Goal: Use online tool/utility: Utilize a website feature to perform a specific function

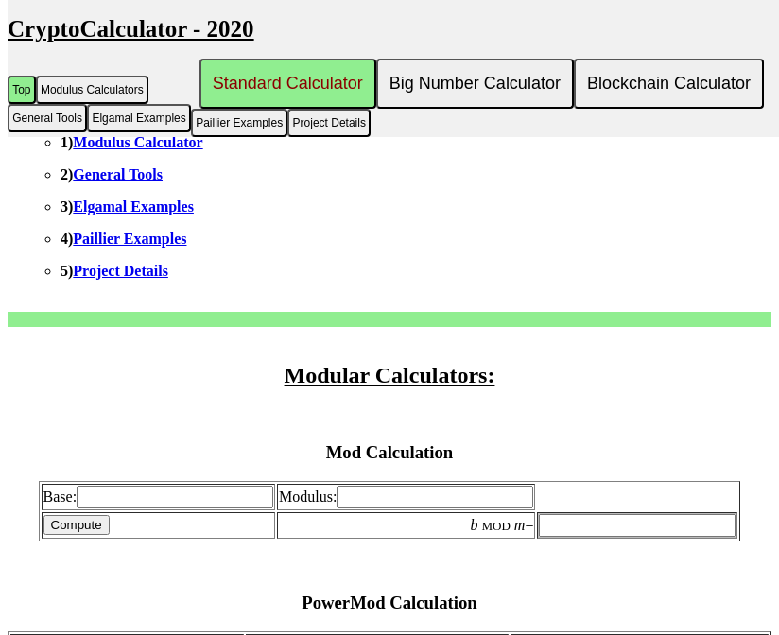
scroll to position [420, 0]
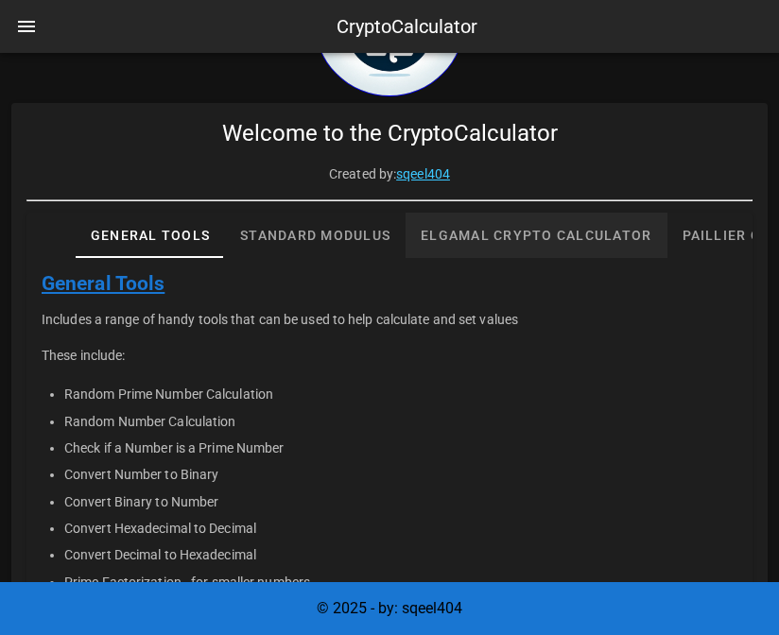
scroll to position [120, 0]
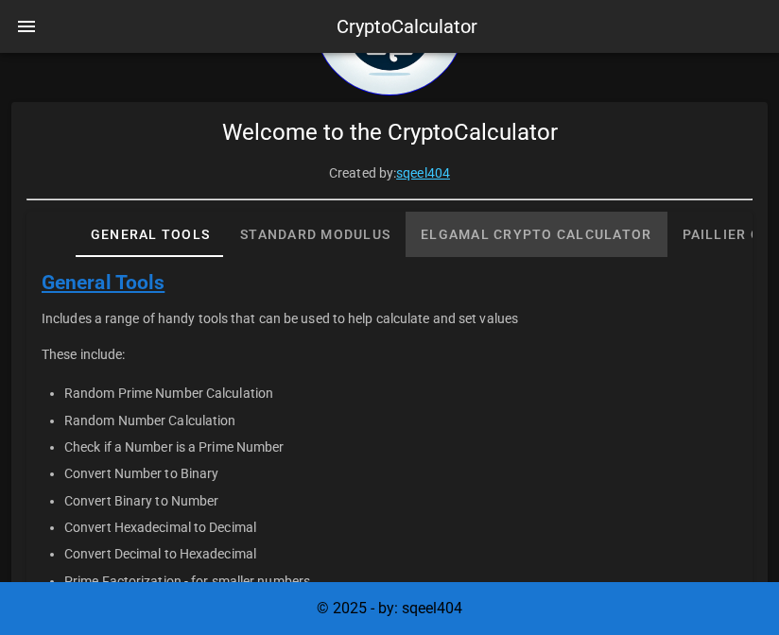
click at [572, 238] on div "Elgamal Crypto Calculator" at bounding box center [536, 234] width 261 height 45
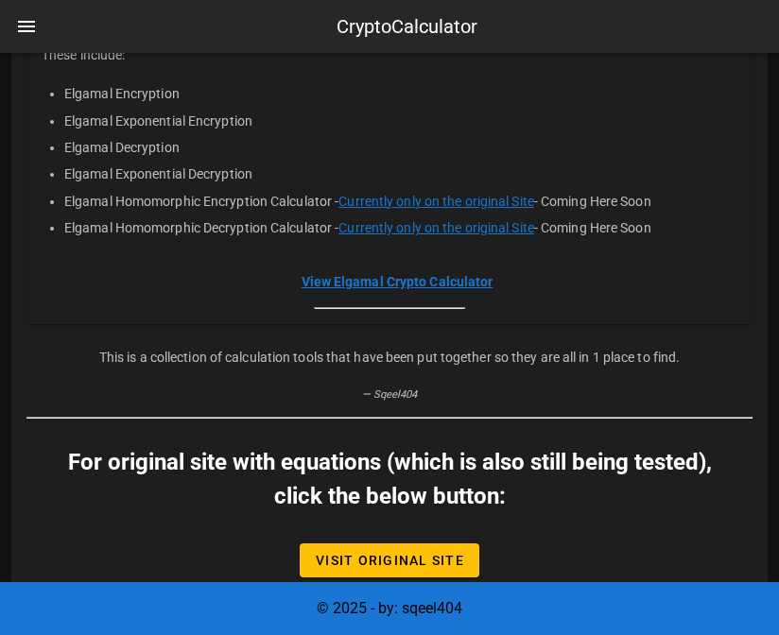
scroll to position [475, 0]
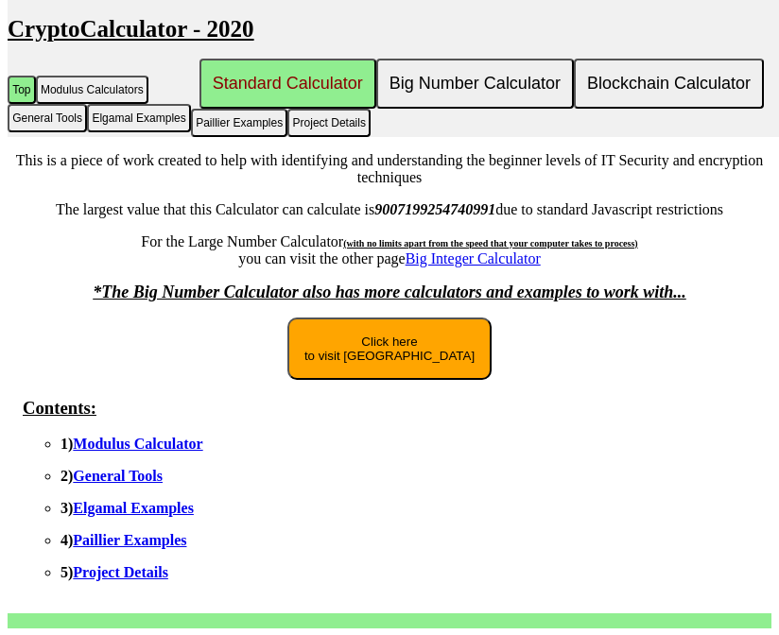
scroll to position [148, 0]
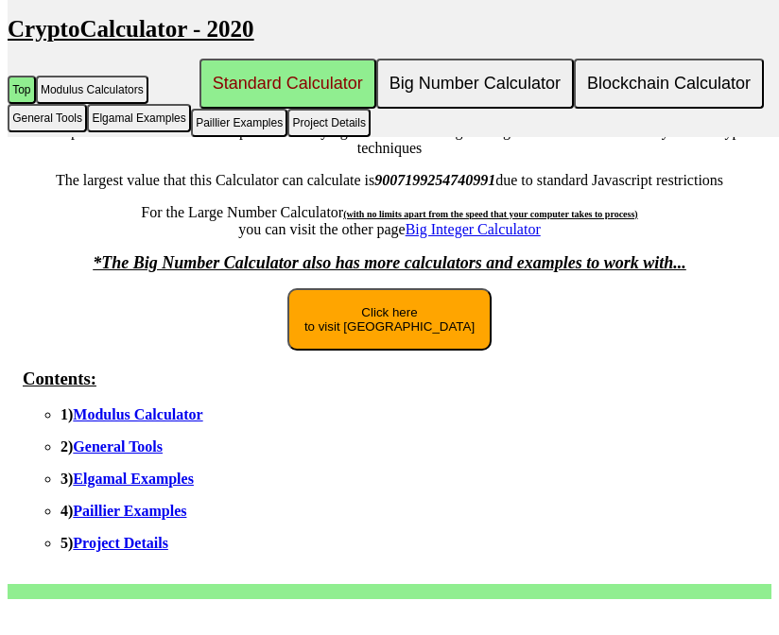
click at [390, 339] on button "Click here to visit New Site" at bounding box center [389, 319] width 204 height 62
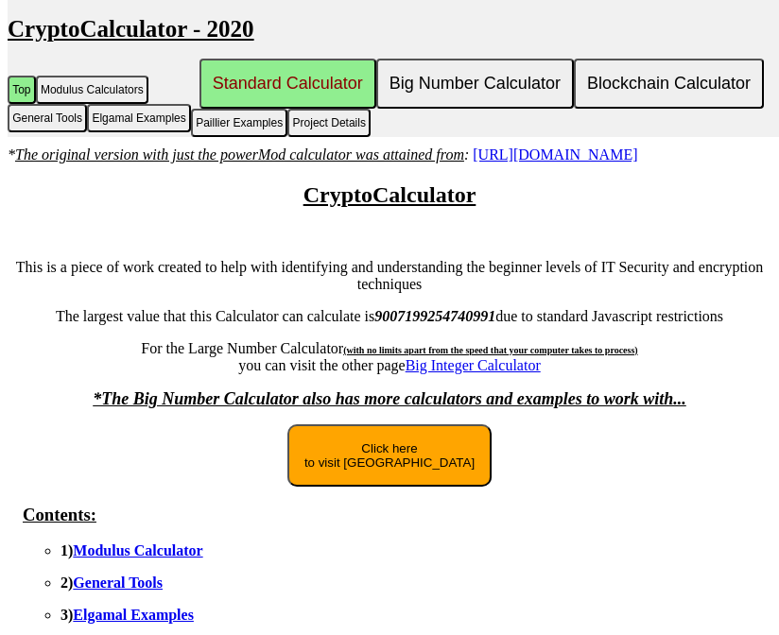
scroll to position [0, 0]
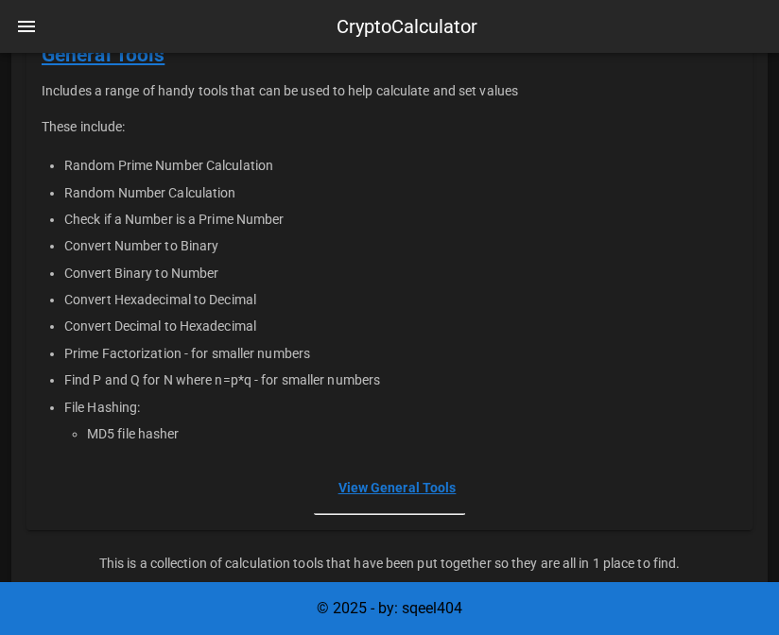
scroll to position [589, 0]
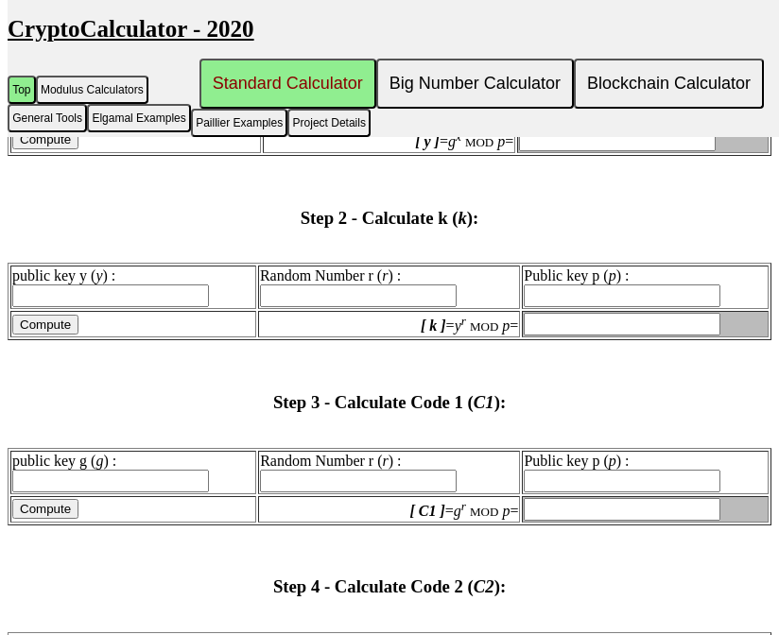
scroll to position [2233, 0]
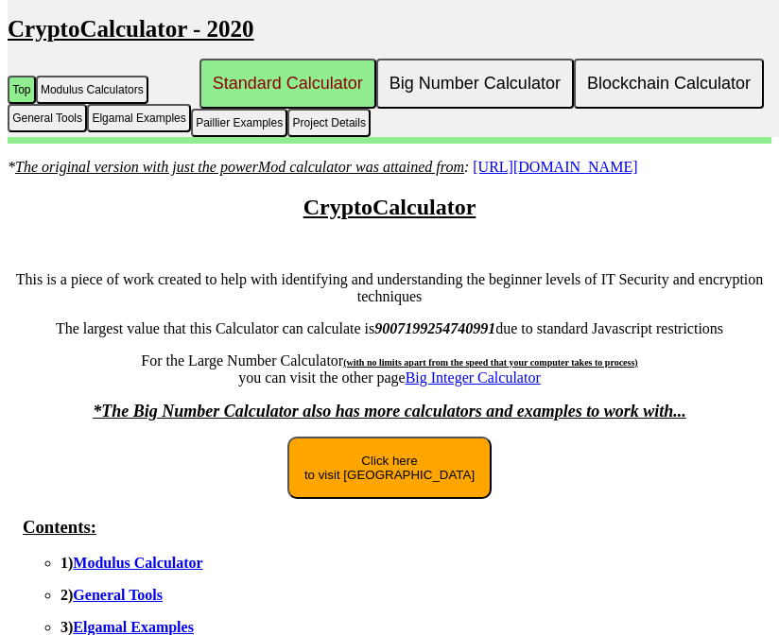
scroll to position [195, 0]
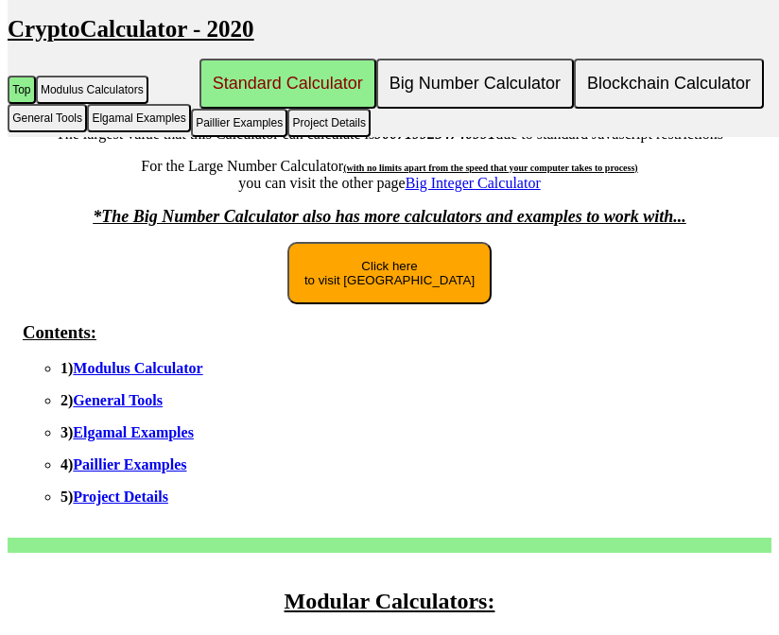
click at [104, 376] on link "Modulus Calculator" at bounding box center [137, 368] width 129 height 16
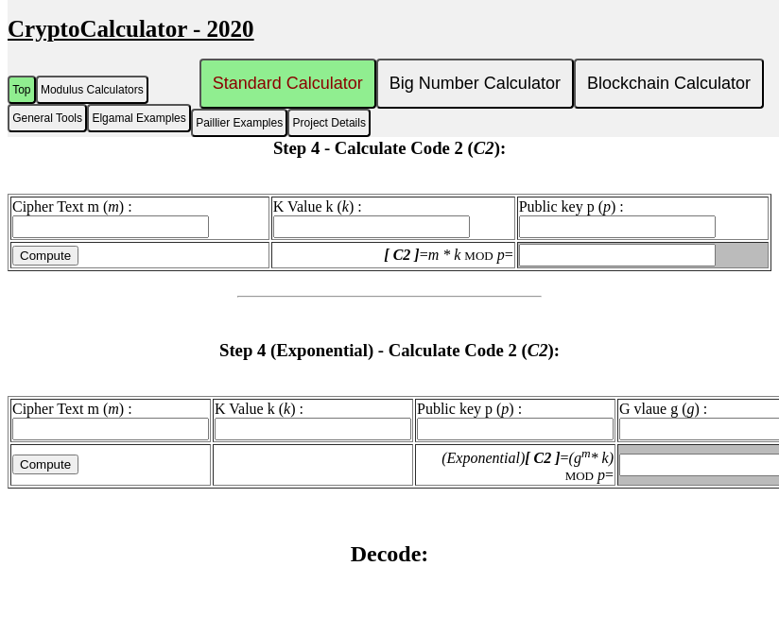
scroll to position [2668, 0]
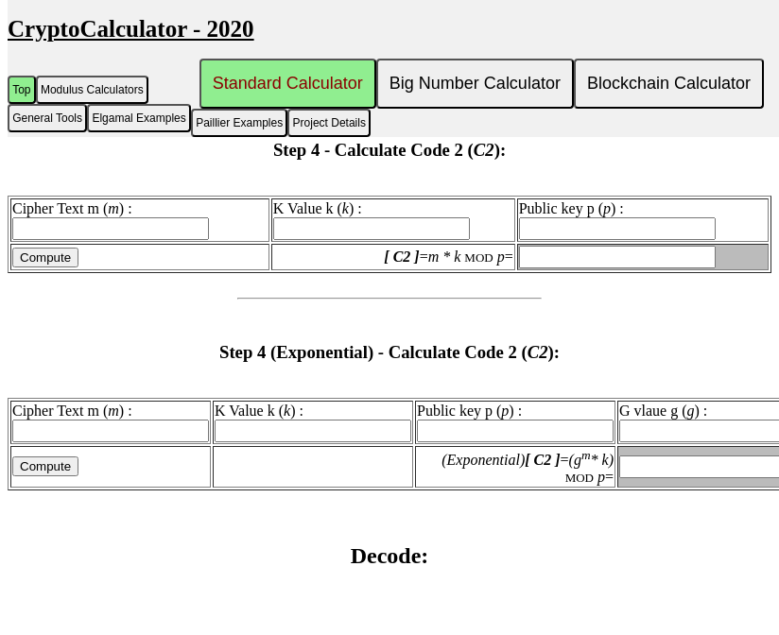
click at [142, 420] on input "Cipher Text m ( m ) :" at bounding box center [110, 431] width 197 height 23
type input "5432"
click at [285, 420] on input "K Value k ( k ) :" at bounding box center [313, 431] width 197 height 23
type input "385440"
click at [440, 420] on input "Public key p ( p ) :" at bounding box center [515, 431] width 197 height 23
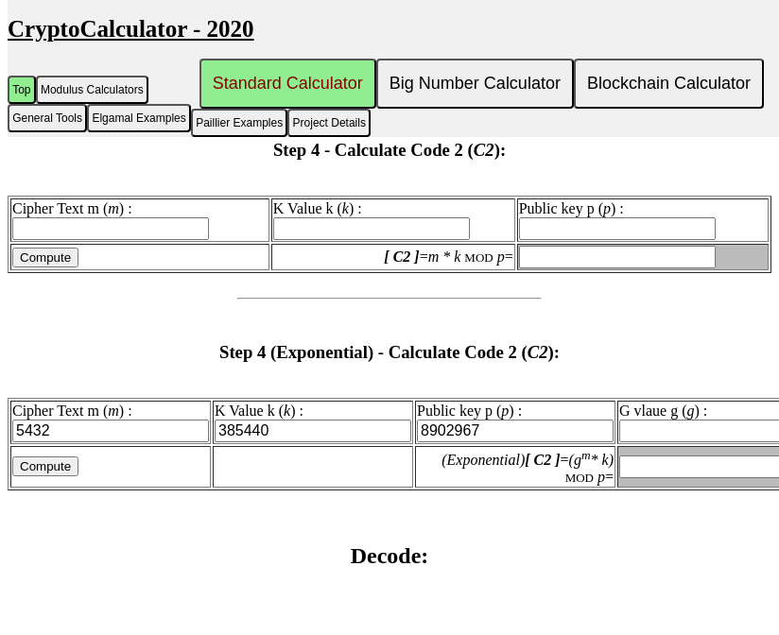
type input "8902967"
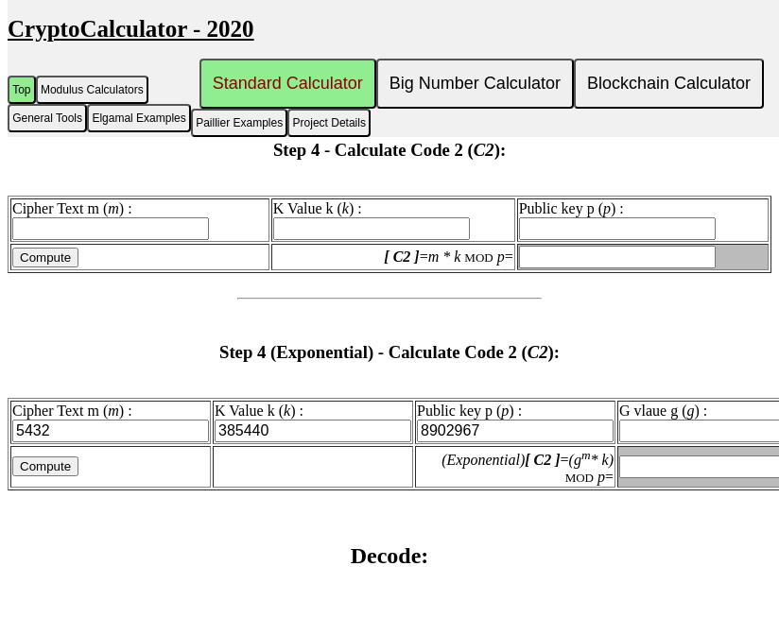
type input "8902967"
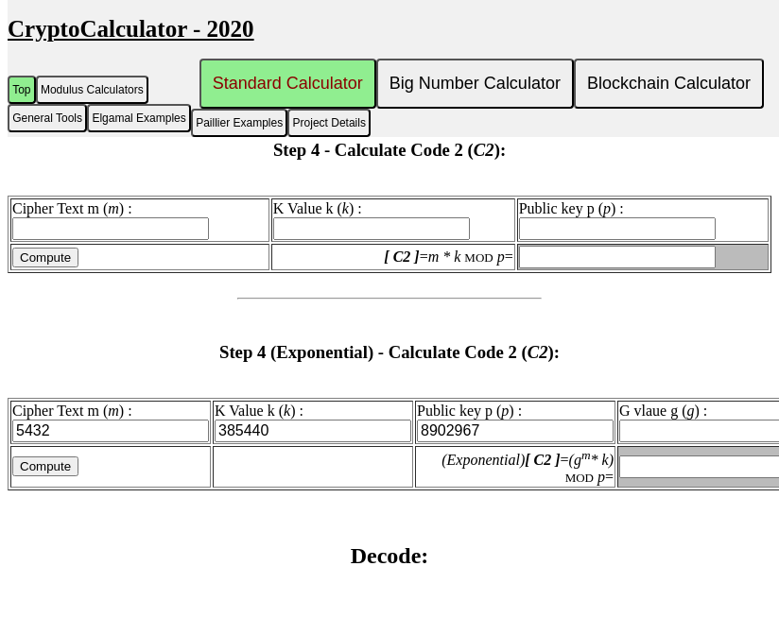
type input "8902967"
click at [619, 420] on input "G vlaue g ( g ) :" at bounding box center [717, 431] width 197 height 23
type input "7153150"
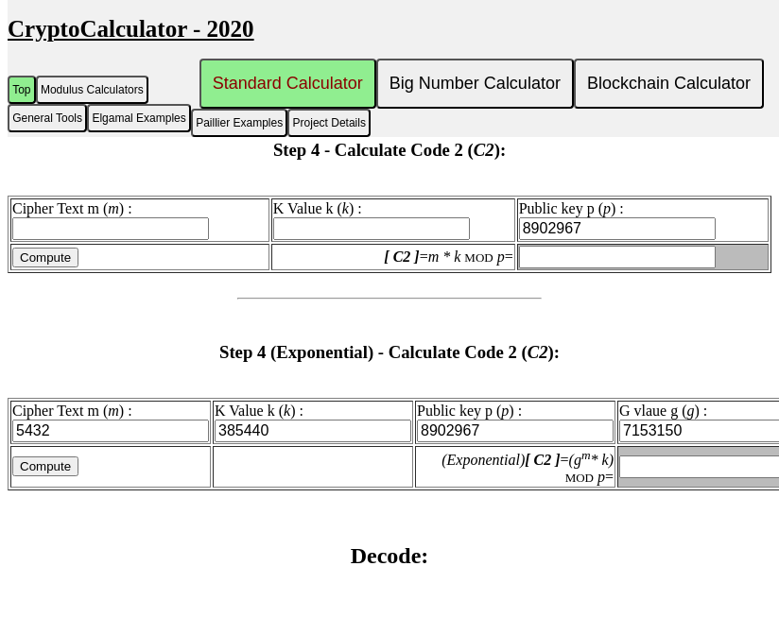
type input "7153150"
click at [619, 456] on input "(Exponential) [ C2 ] = (g m * k) MOD p =" at bounding box center [717, 467] width 197 height 23
click at [35, 457] on input "Compute" at bounding box center [45, 467] width 66 height 20
type input "5092584"
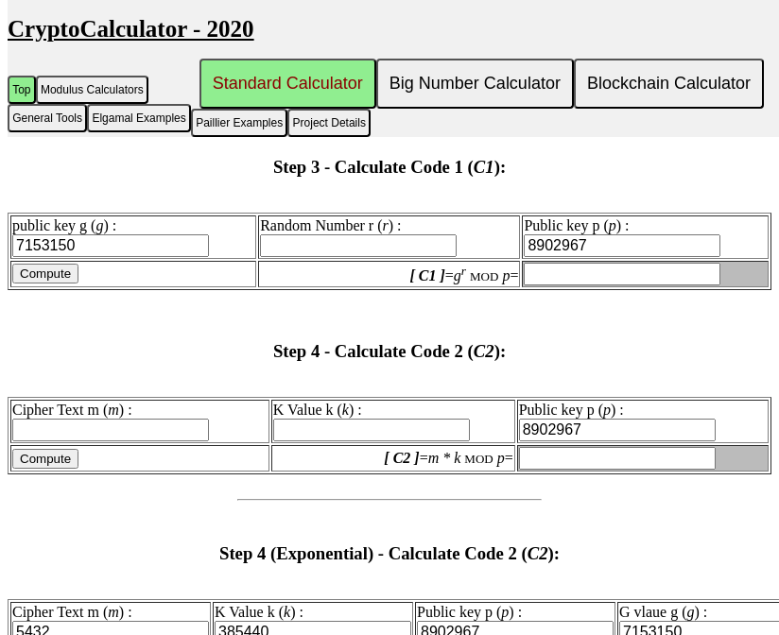
scroll to position [2460, 0]
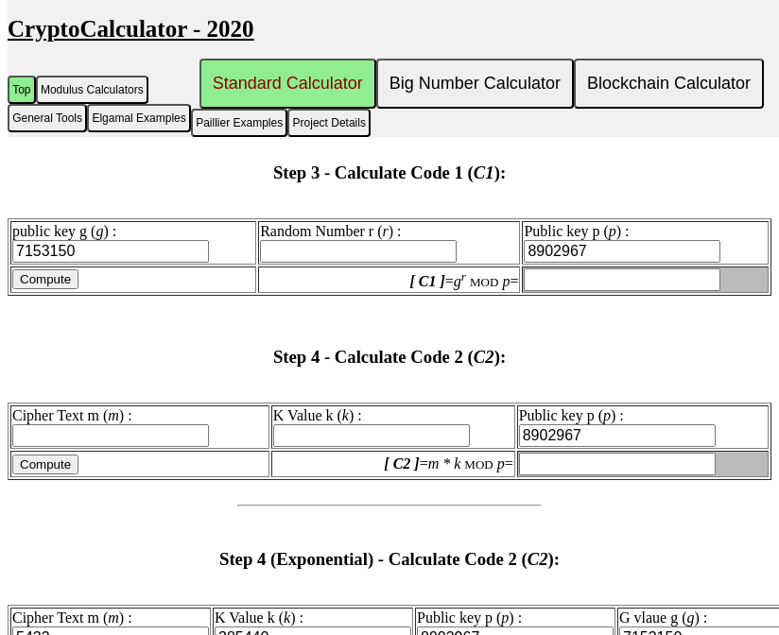
click at [97, 240] on input "7153150" at bounding box center [110, 251] width 197 height 23
paste input "5092584"
type input "5092584"
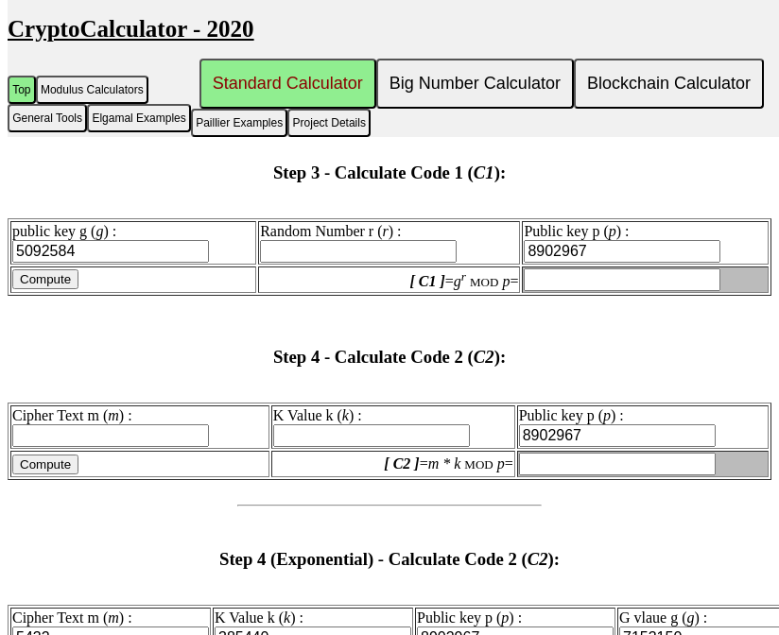
type input "5092584"
click at [350, 240] on input "Random Number r ( r ) :" at bounding box center [358, 251] width 197 height 23
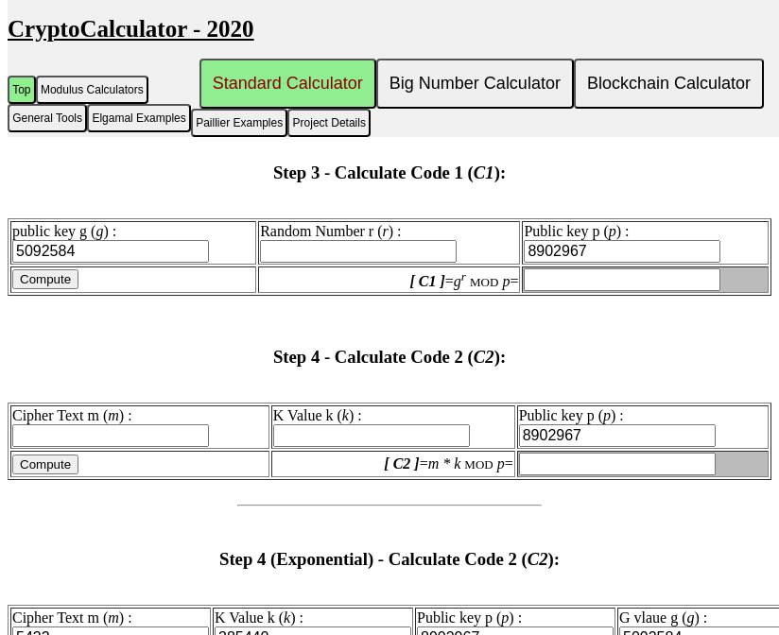
paste input "5147597"
type input "5147597"
click at [589, 240] on input "8902967" at bounding box center [622, 251] width 197 height 23
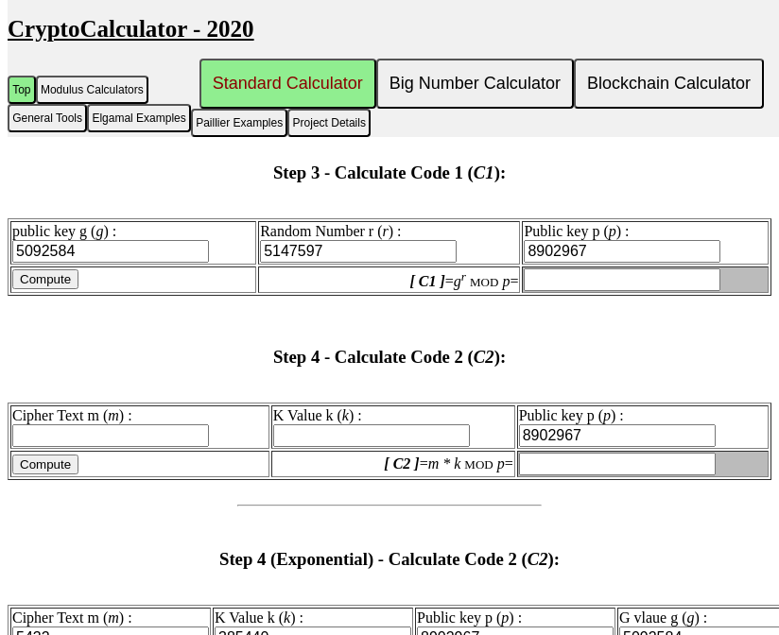
click at [589, 240] on input "8902967" at bounding box center [622, 251] width 197 height 23
paste input "978289"
type input "9782897"
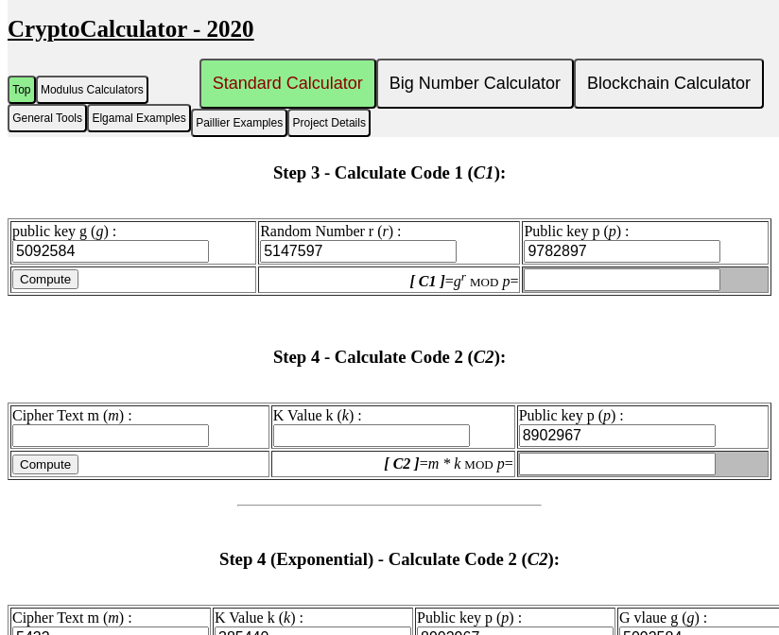
type input "9782897"
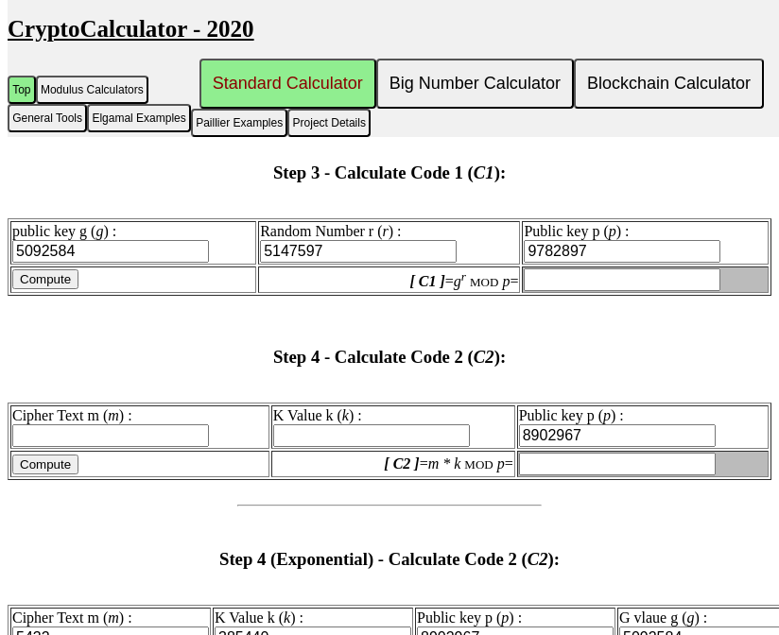
type input "9782897"
click at [597, 268] on input "[ C1 ] = g r MOD p =" at bounding box center [622, 279] width 197 height 23
click at [54, 269] on input "Compute" at bounding box center [45, 279] width 66 height 20
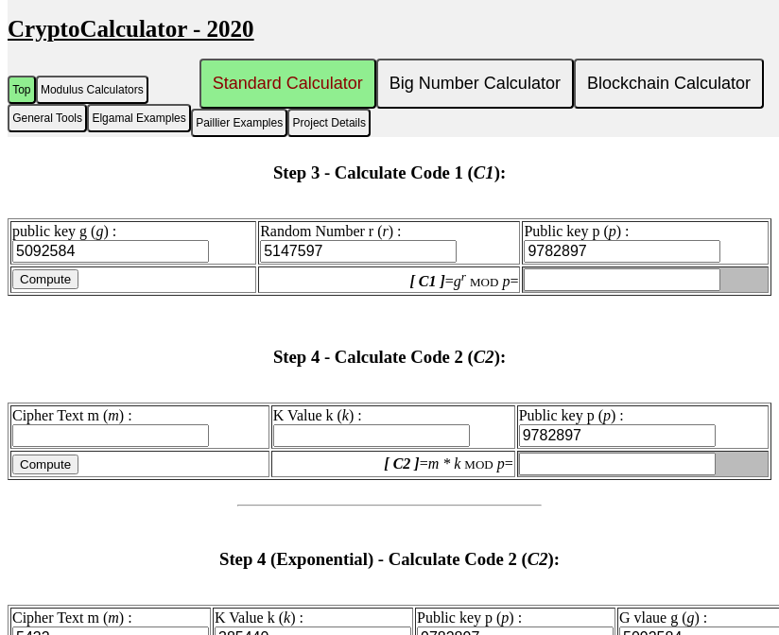
type input "6418539"
click at [569, 268] on input "6418539" at bounding box center [622, 279] width 197 height 23
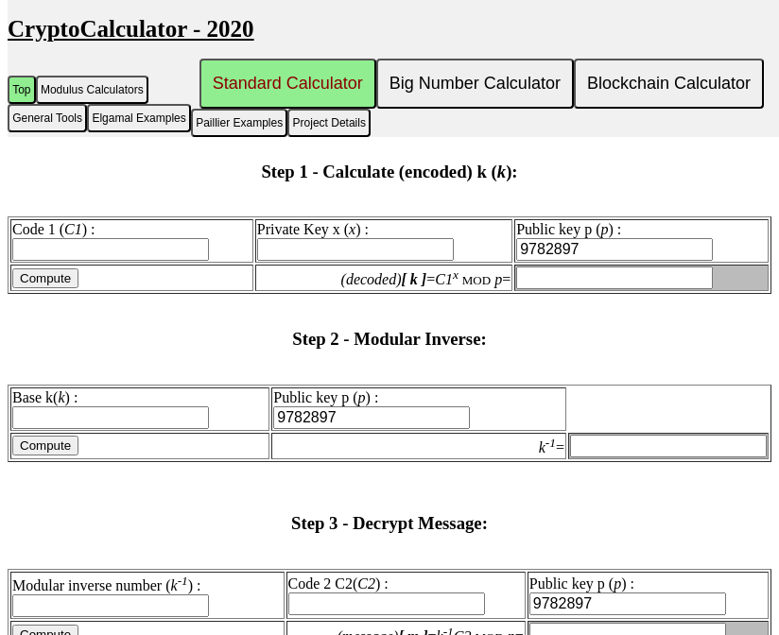
scroll to position [3127, 0]
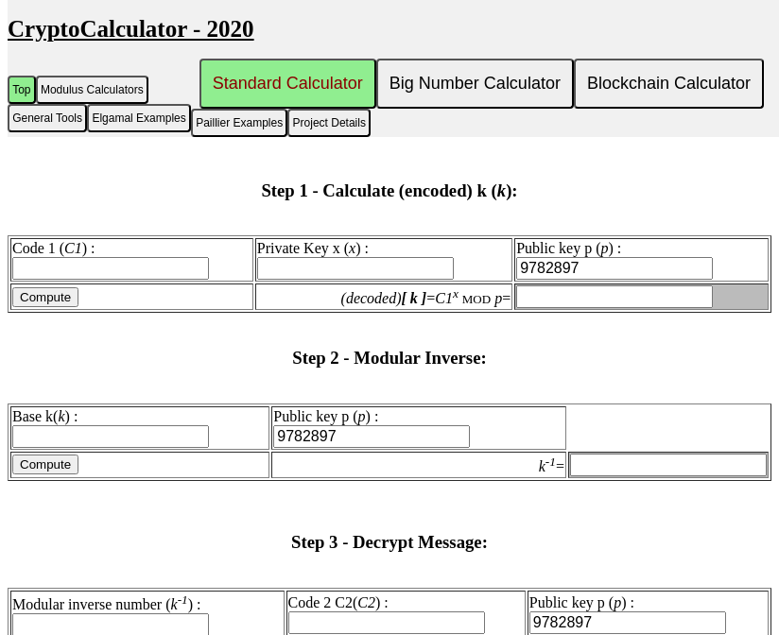
click at [126, 257] on input "Code 1 ( C1 ) :" at bounding box center [110, 268] width 197 height 23
paste input "795883"
type input "795883"
click at [291, 258] on input "Private Key x ( x ) :" at bounding box center [355, 268] width 197 height 23
type input "5432"
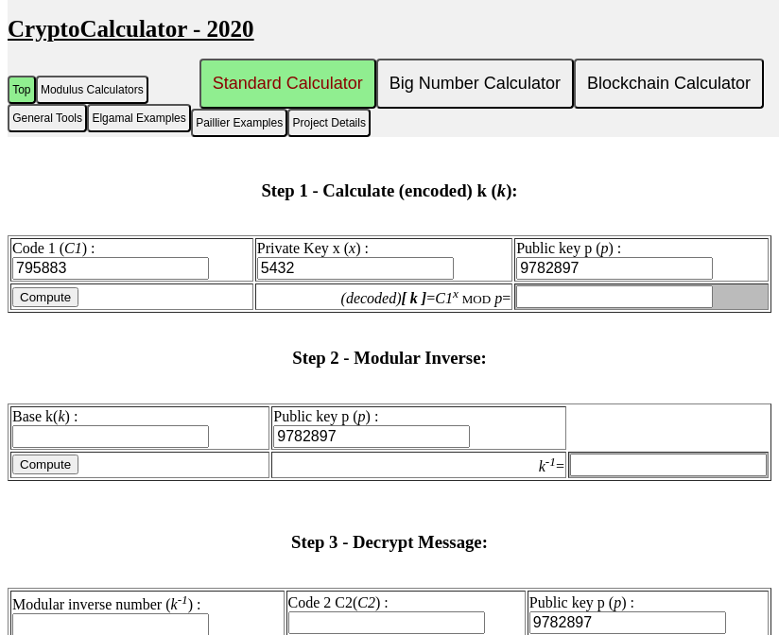
type input "5432"
click at [591, 263] on input "9782897" at bounding box center [614, 268] width 197 height 23
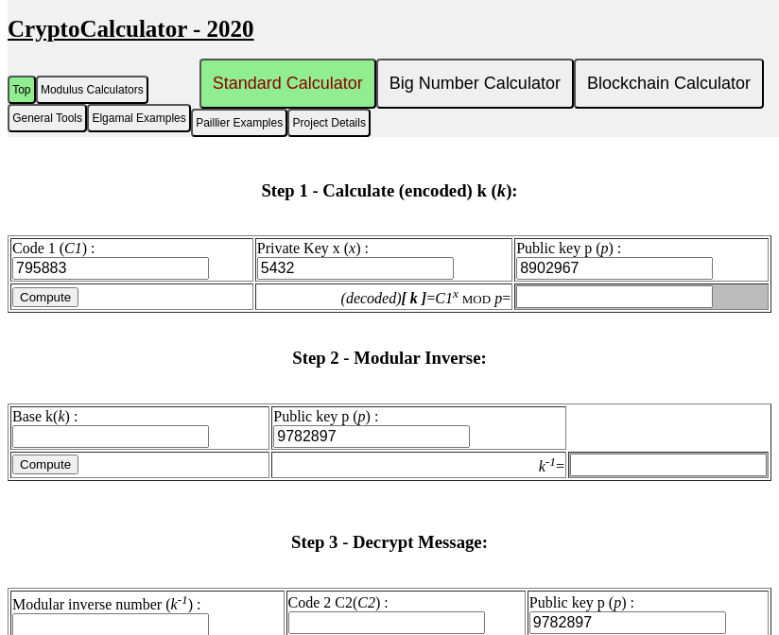
type input "8902967"
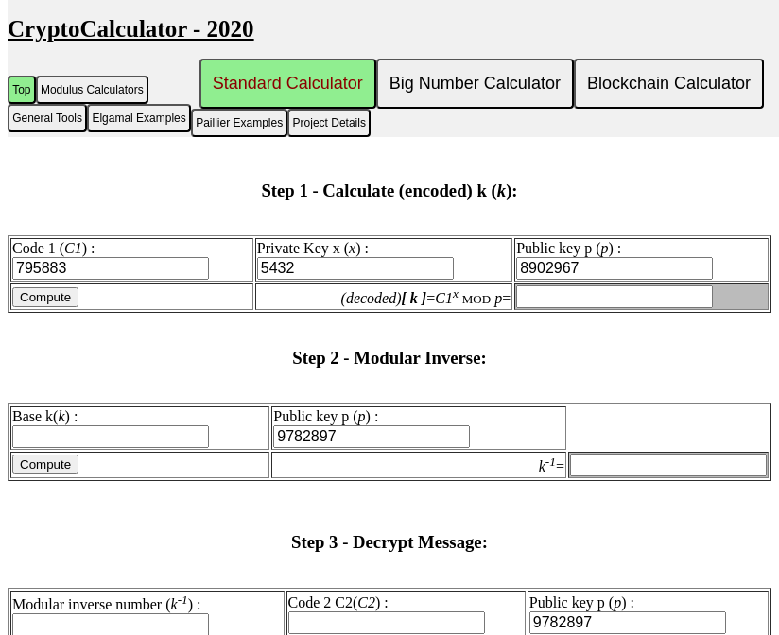
type input "8902967"
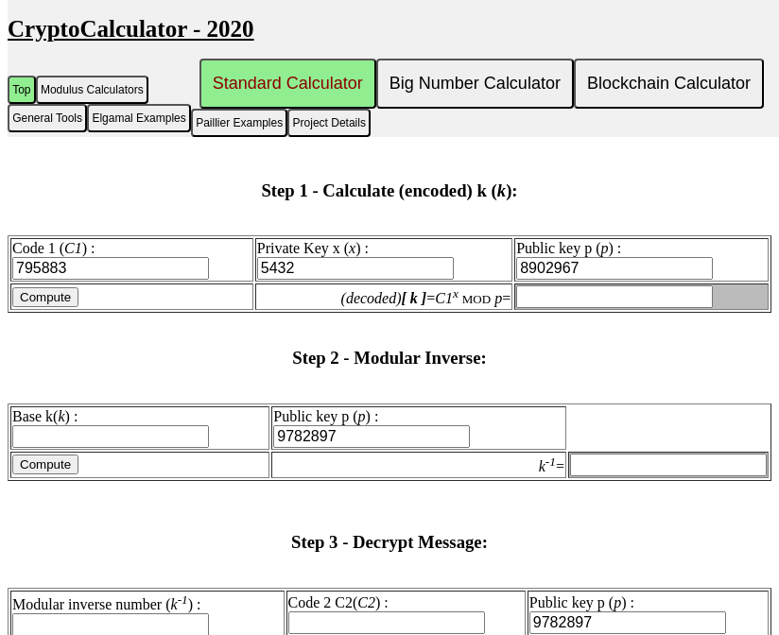
type input "8902967"
click at [51, 287] on input "Compute" at bounding box center [45, 297] width 66 height 20
type input "6273889"
click at [547, 285] on input "6273889" at bounding box center [614, 296] width 197 height 23
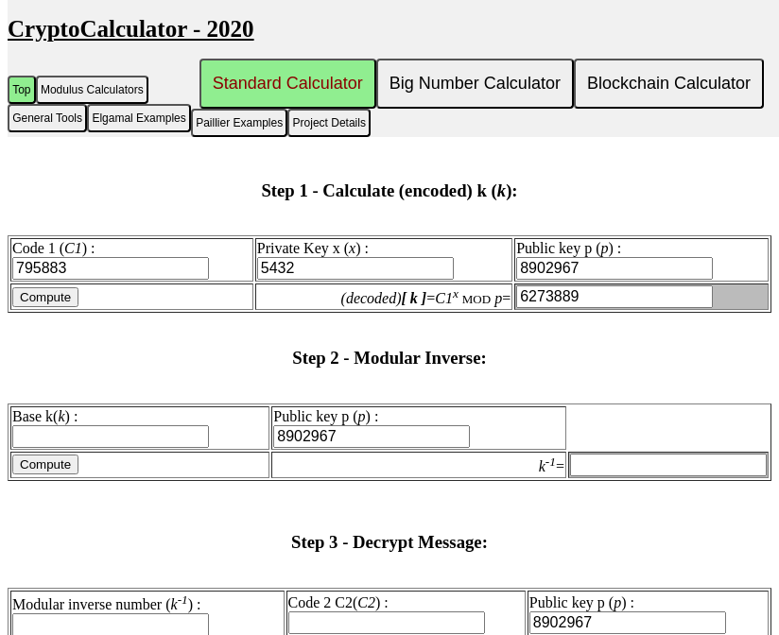
click at [59, 613] on input "Modular inverse number ( k -1 ) :" at bounding box center [110, 624] width 197 height 23
paste input "6273889"
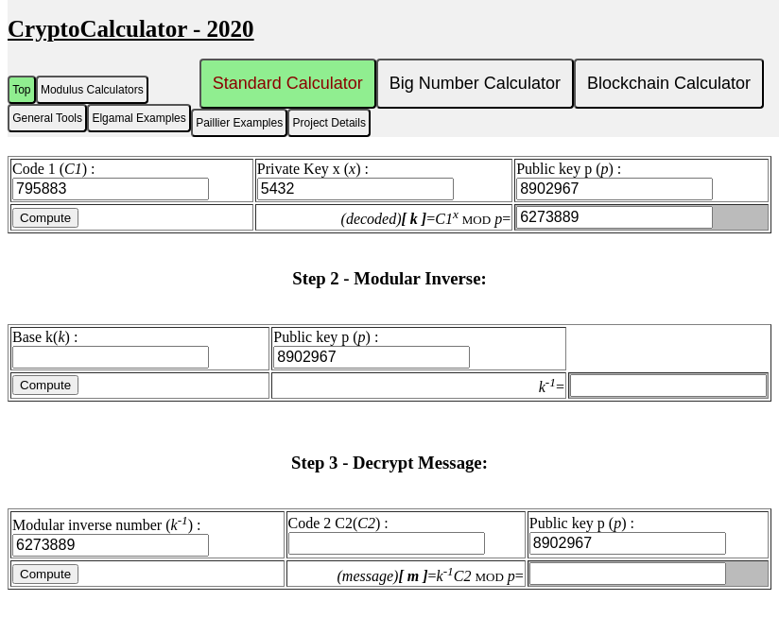
scroll to position [3207, 0]
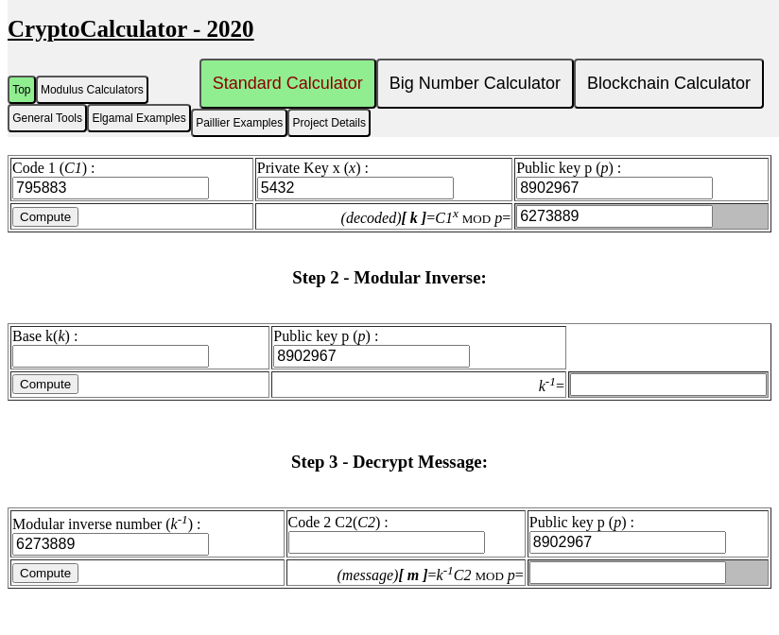
type input "6273889"
click at [409, 531] on input "Code 2 C2( C2 ) :" at bounding box center [386, 542] width 197 height 23
paste input "5092584"
type input "5092584"
click at [58, 563] on input "Compute" at bounding box center [45, 573] width 66 height 20
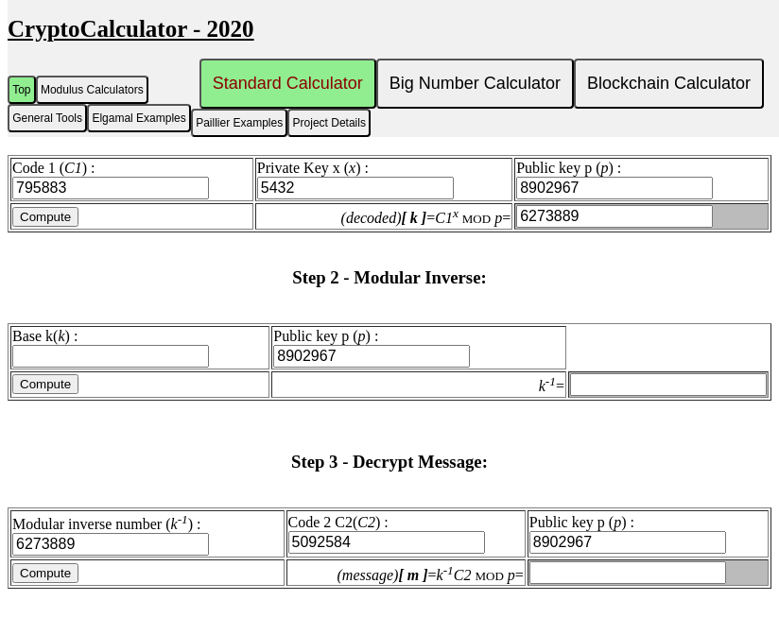
type input "6492101"
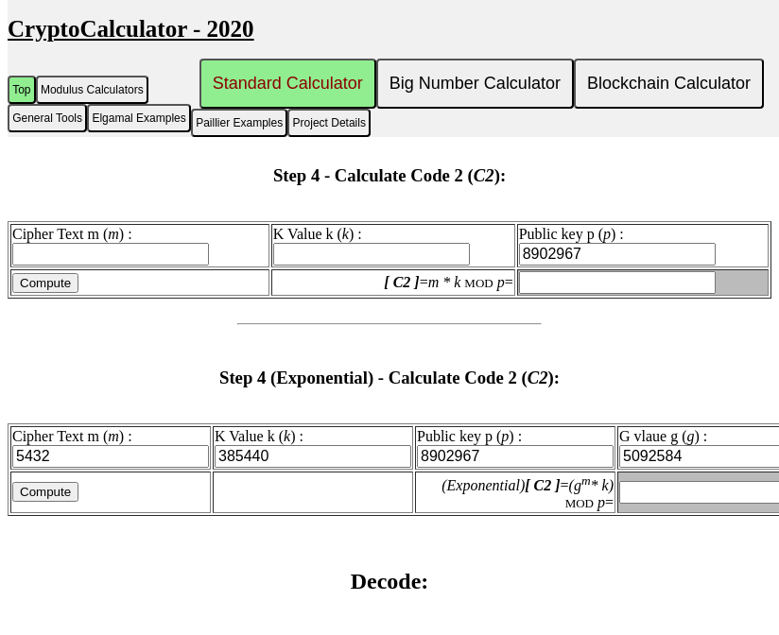
scroll to position [2601, 0]
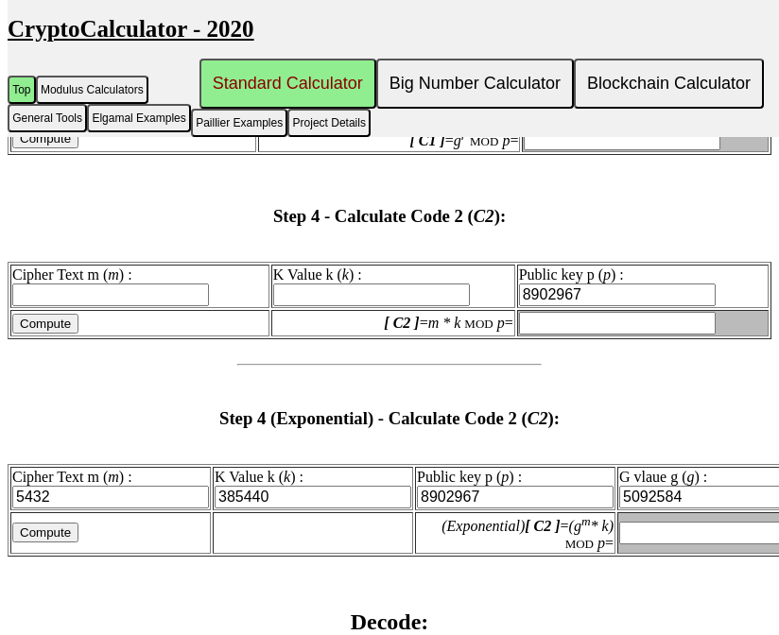
click at [56, 523] on input "Compute" at bounding box center [45, 533] width 66 height 20
type input "7410557"
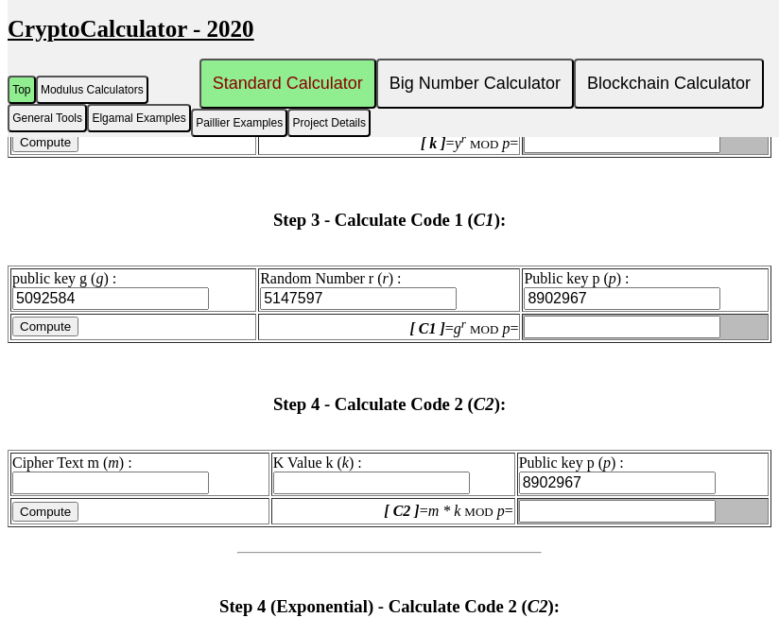
scroll to position [2393, 0]
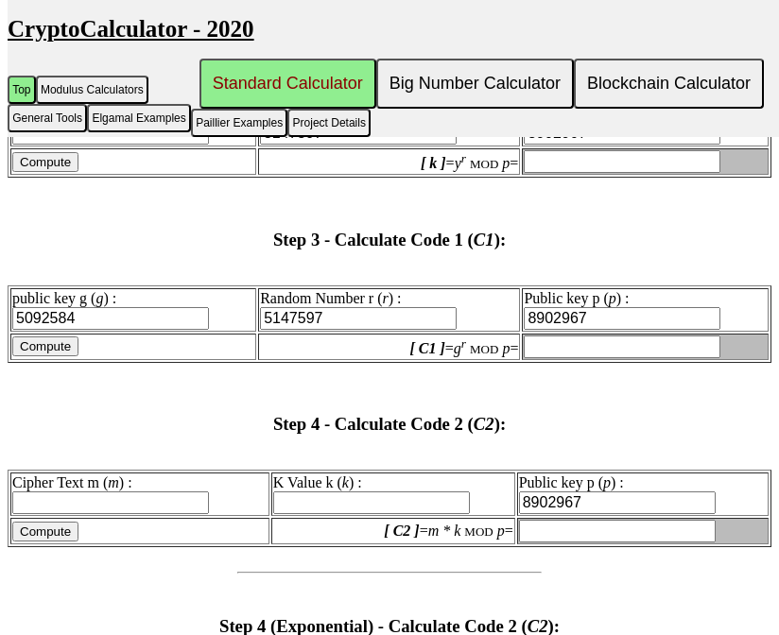
click at [60, 337] on input "Compute" at bounding box center [45, 347] width 66 height 20
type input "2991597"
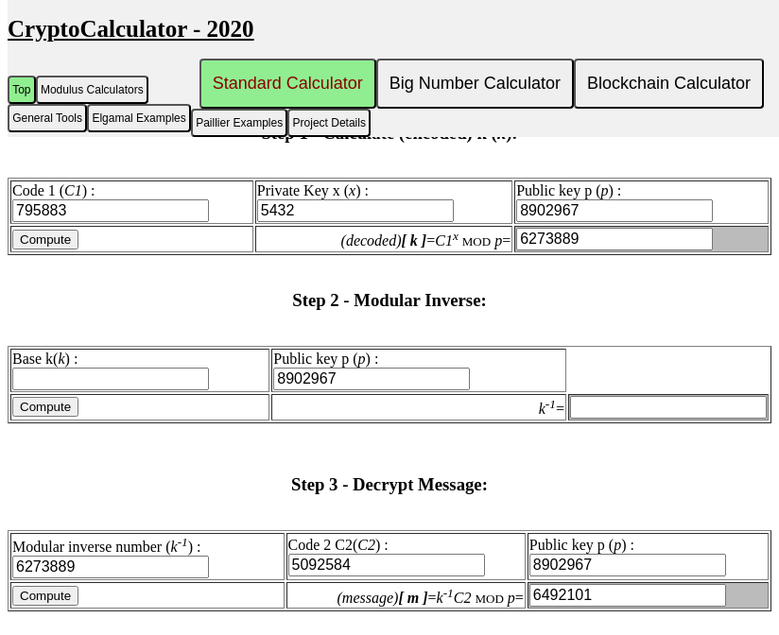
scroll to position [3139, 0]
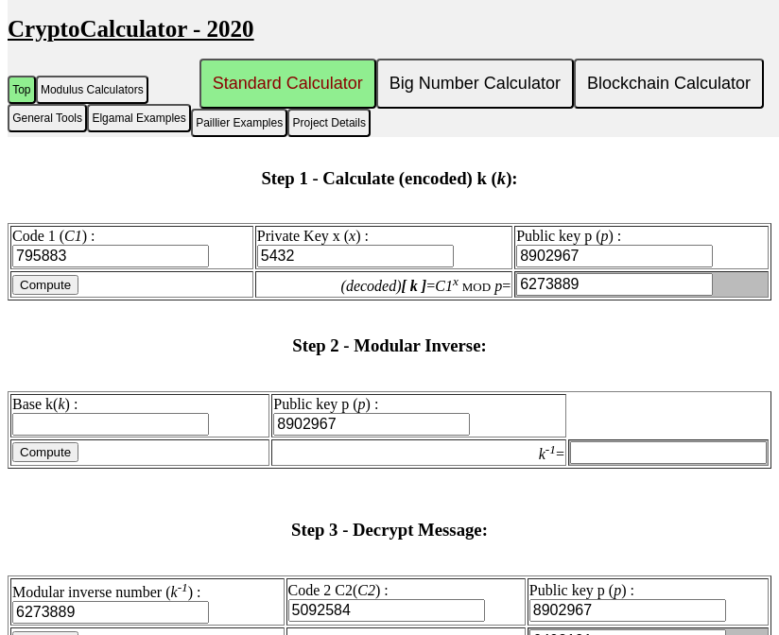
click at [412, 278] on icon "[ k ]" at bounding box center [415, 286] width 26 height 16
click at [516, 273] on input "6273889" at bounding box center [614, 284] width 197 height 23
click at [402, 278] on icon "[ k ]" at bounding box center [415, 286] width 26 height 16
click at [516, 273] on input "6273889" at bounding box center [614, 284] width 197 height 23
drag, startPoint x: 392, startPoint y: 272, endPoint x: 504, endPoint y: 275, distance: 111.6
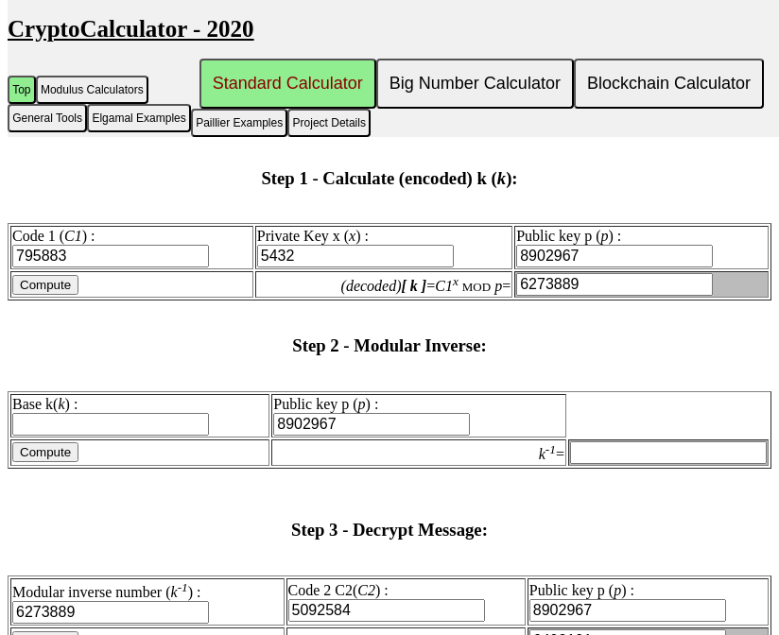
click at [504, 278] on label "(decoded) [ k ] = C1 x MOD p =" at bounding box center [426, 286] width 170 height 16
click at [516, 275] on input "6273889" at bounding box center [614, 284] width 197 height 23
drag, startPoint x: 492, startPoint y: 275, endPoint x: 409, endPoint y: 275, distance: 82.2
click at [409, 278] on label "(decoded) [ k ] = C1 x MOD p =" at bounding box center [426, 286] width 170 height 16
click at [516, 275] on input "6273889" at bounding box center [614, 284] width 197 height 23
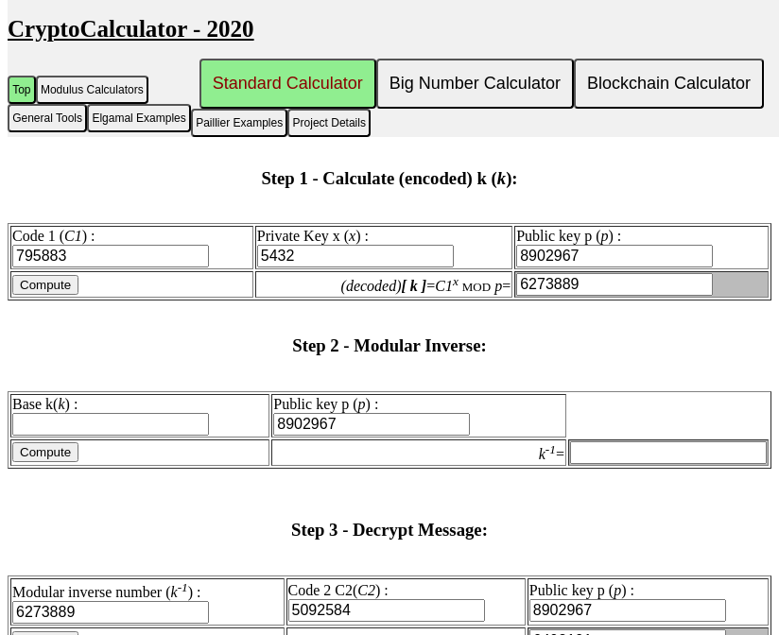
click at [117, 245] on input "795883" at bounding box center [110, 256] width 197 height 23
click at [272, 245] on input "5432" at bounding box center [355, 256] width 197 height 23
click at [609, 245] on input "8902967" at bounding box center [614, 256] width 197 height 23
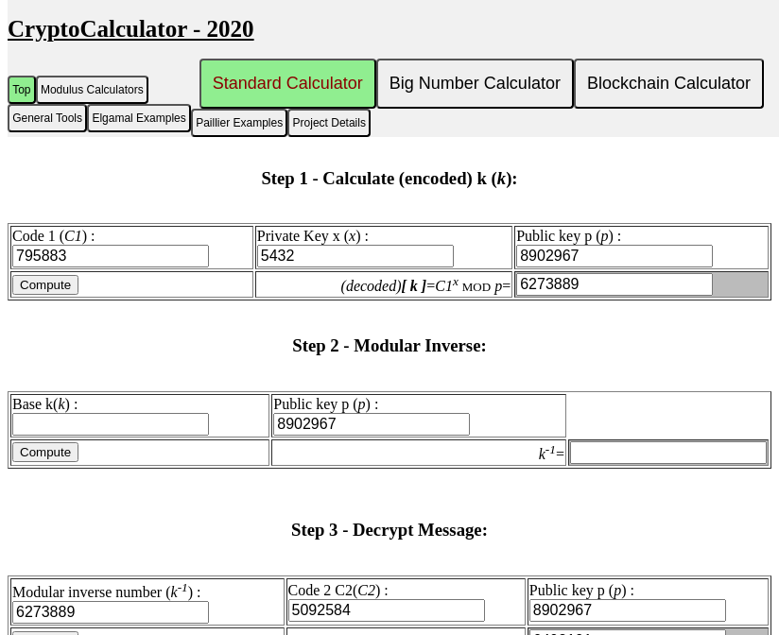
click at [609, 245] on input "8902967" at bounding box center [614, 256] width 197 height 23
click at [538, 273] on input "6273889" at bounding box center [614, 284] width 197 height 23
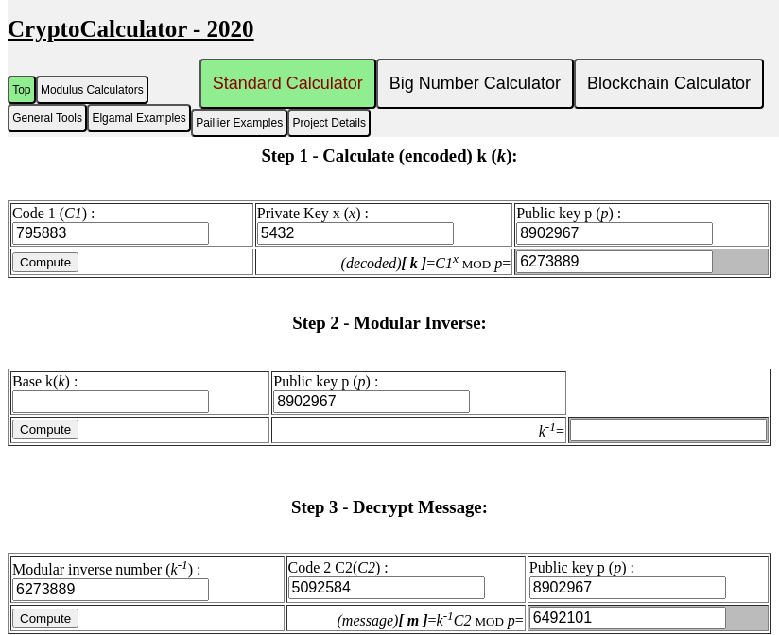
scroll to position [3168, 0]
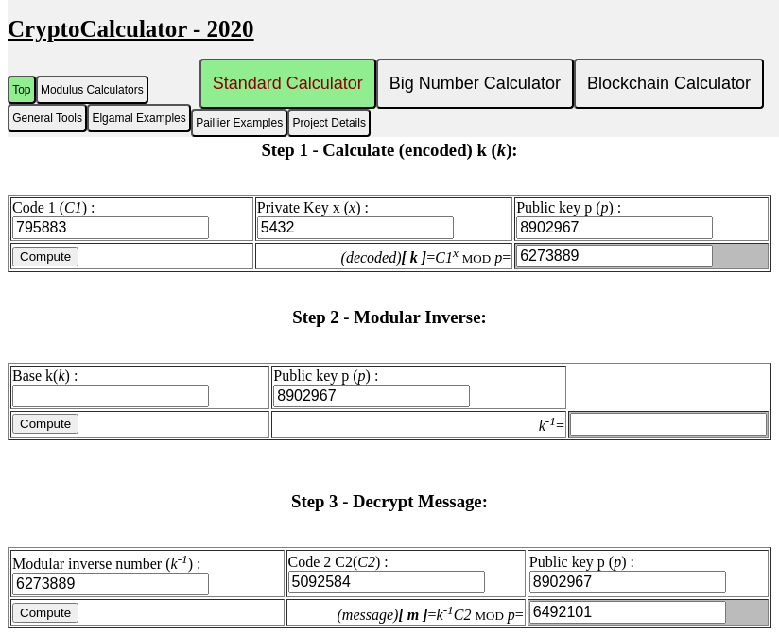
click at [534, 245] on input "6273889" at bounding box center [614, 256] width 197 height 23
click at [155, 385] on input "Base k( k ) :" at bounding box center [110, 396] width 197 height 23
paste input "6273889"
type input "6273889"
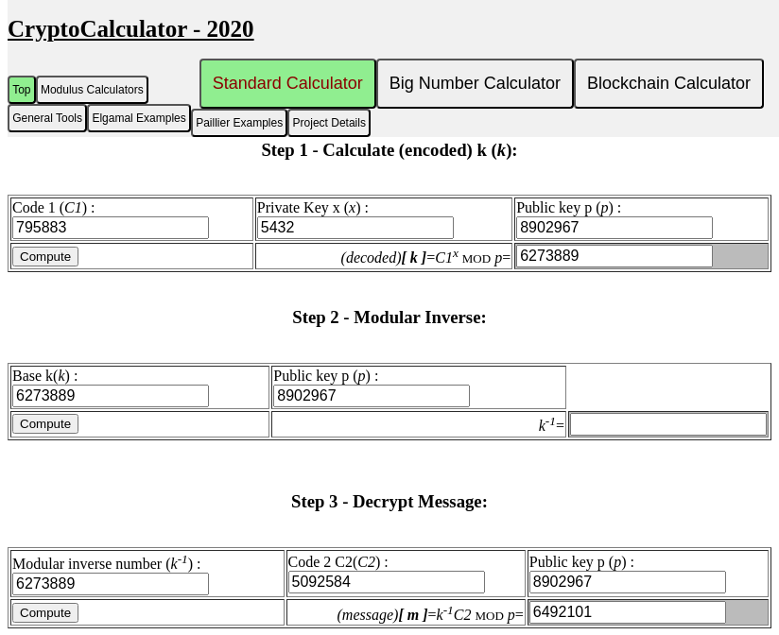
click at [68, 414] on input "Compute" at bounding box center [45, 424] width 66 height 20
type input "5490306"
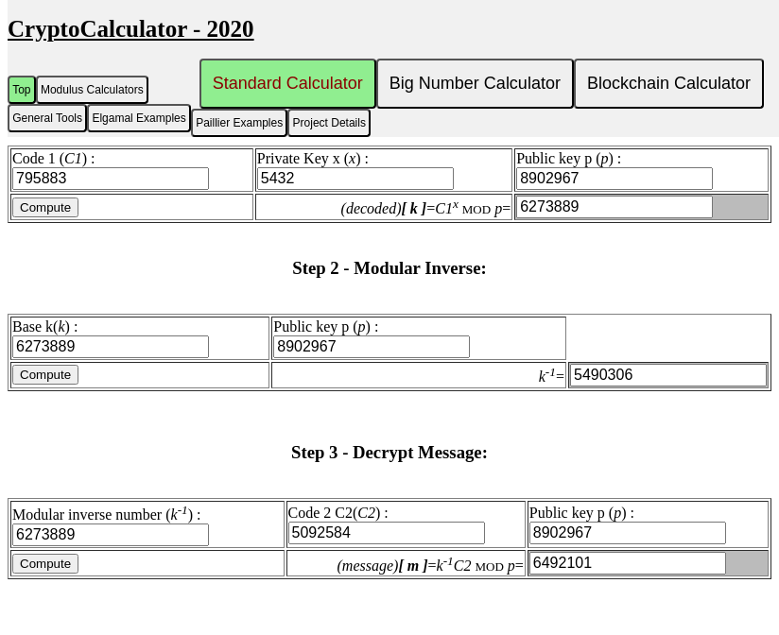
scroll to position [3243, 0]
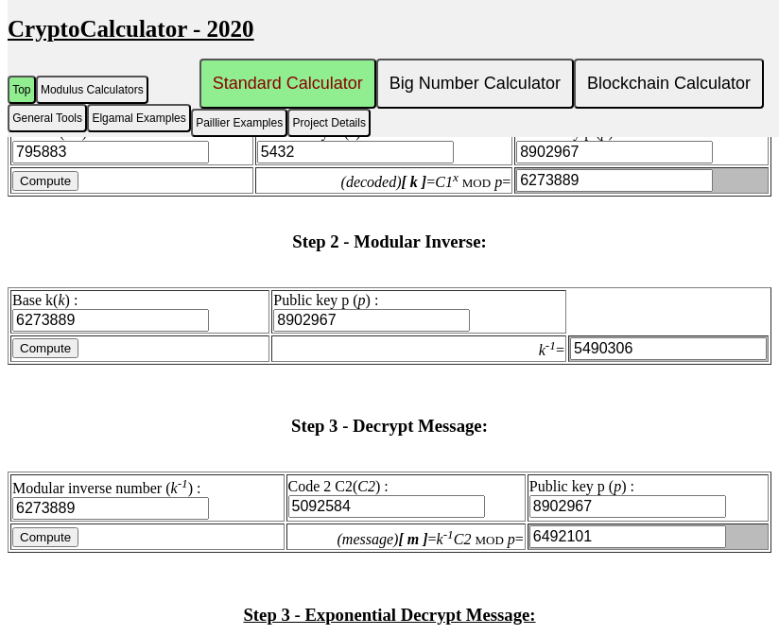
click at [603, 337] on input "5490306" at bounding box center [668, 348] width 197 height 23
click at [87, 497] on input "6273889" at bounding box center [110, 508] width 197 height 23
paste input "5490306"
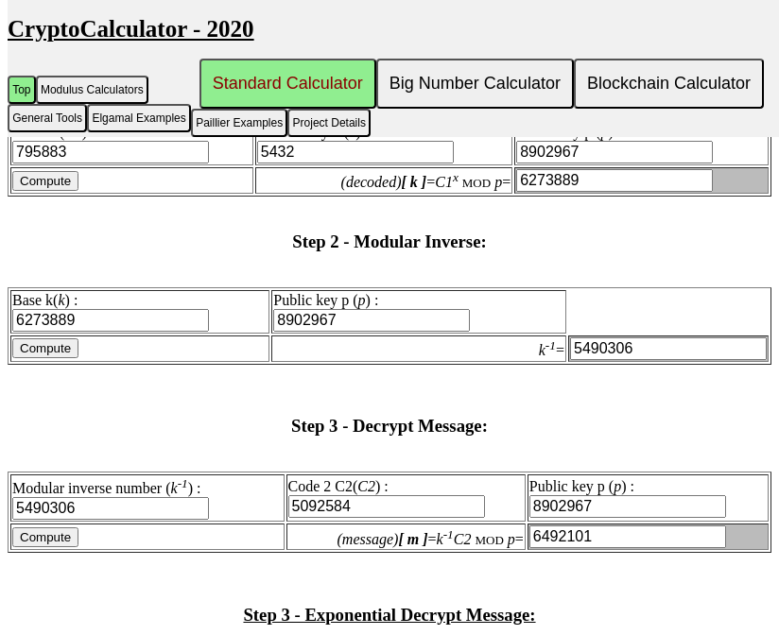
type input "5490306"
click at [58, 527] on input "Compute" at bounding box center [45, 537] width 66 height 20
type input "5403468"
click at [147, 309] on input "6273889" at bounding box center [110, 320] width 197 height 23
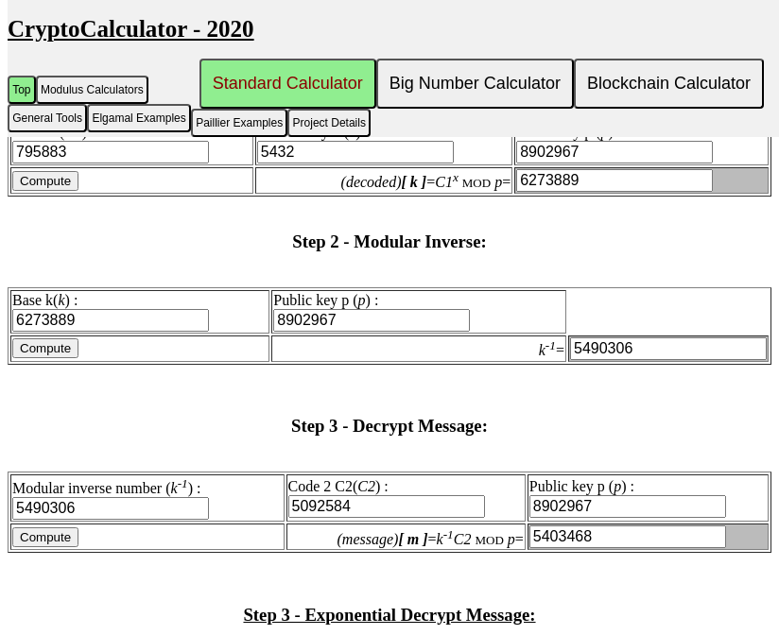
click at [602, 337] on input "5490306" at bounding box center [668, 348] width 197 height 23
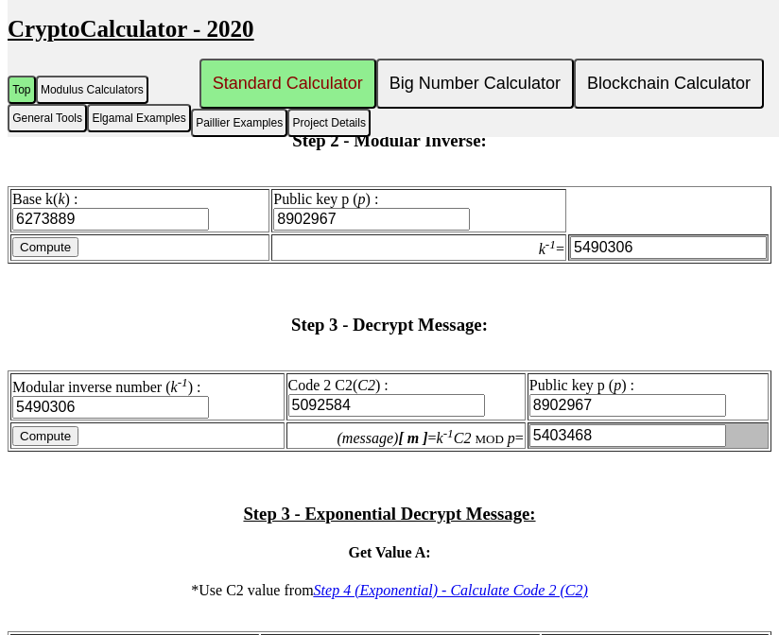
scroll to position [3348, 0]
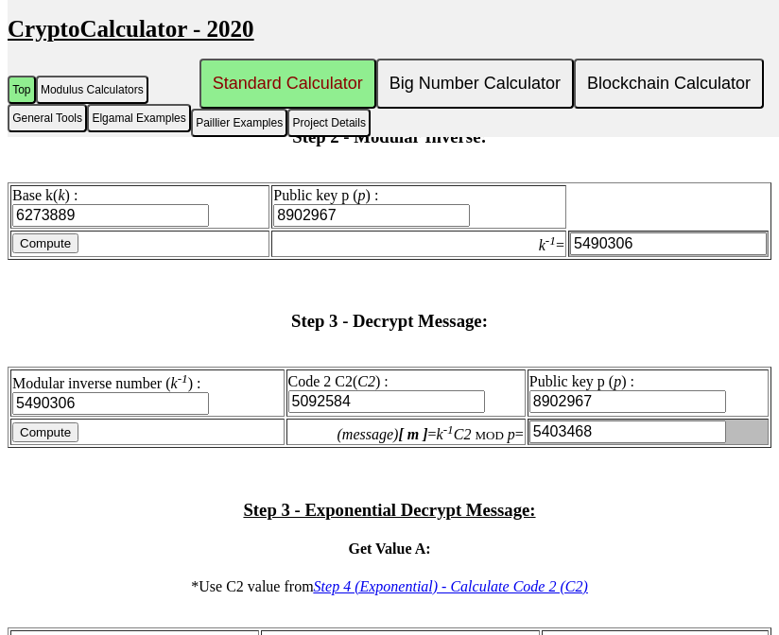
click at [107, 392] on input "5490306" at bounding box center [110, 403] width 197 height 23
click at [322, 390] on input "5092584" at bounding box center [386, 401] width 197 height 23
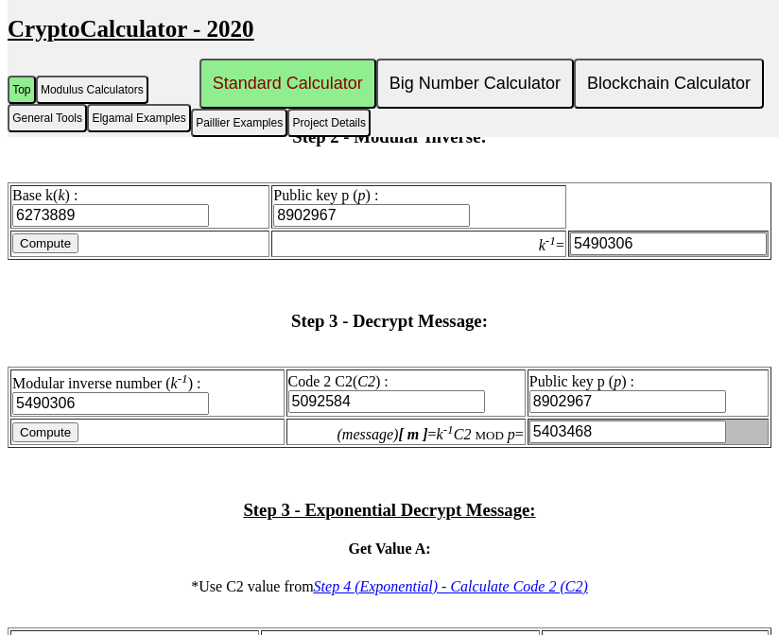
click at [583, 390] on input "8902967" at bounding box center [627, 401] width 197 height 23
click at [548, 421] on input "5403468" at bounding box center [627, 432] width 197 height 23
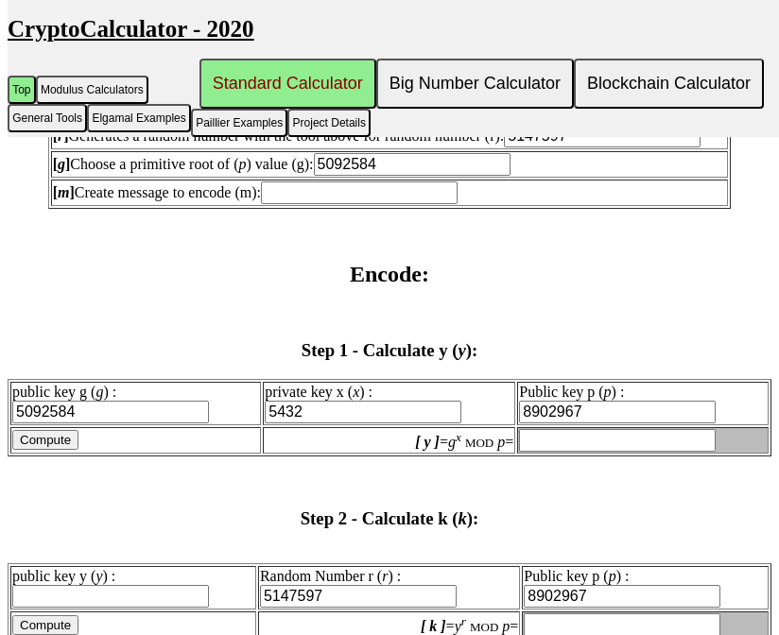
scroll to position [1936, 0]
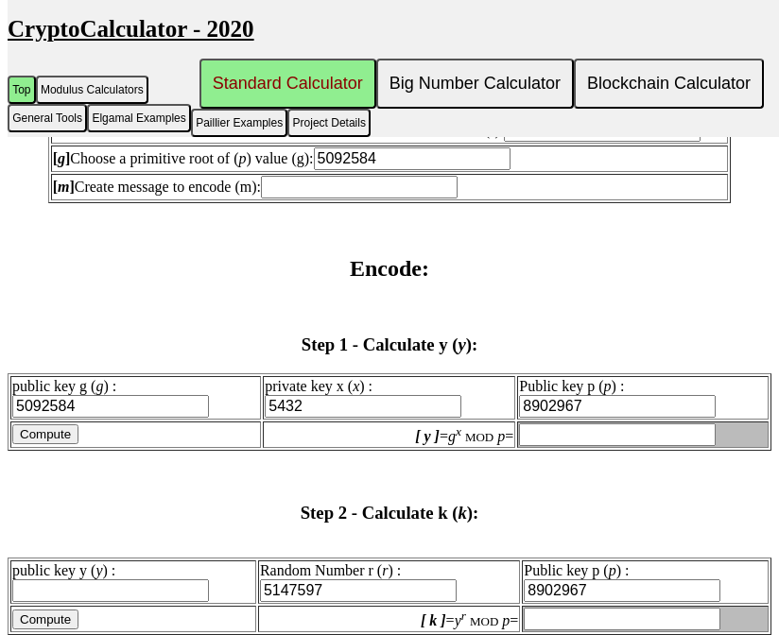
click at [53, 424] on input "Compute" at bounding box center [45, 434] width 66 height 20
type input "7154661"
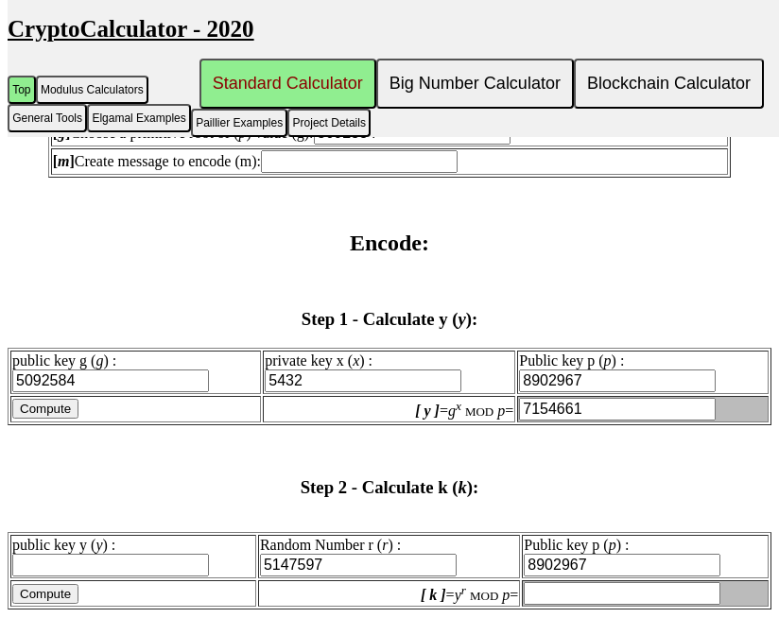
scroll to position [1966, 0]
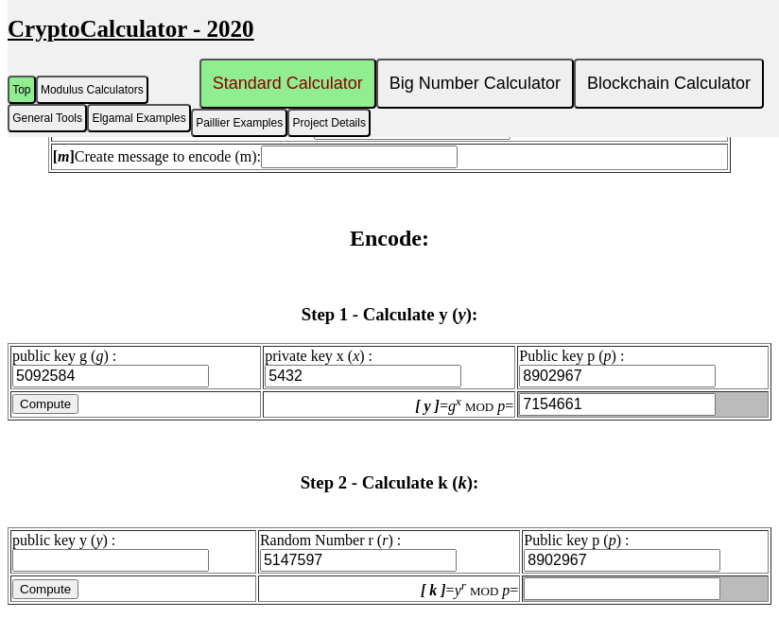
click at [114, 365] on input "5092584" at bounding box center [110, 376] width 197 height 23
paste input "3707"
type input "3707"
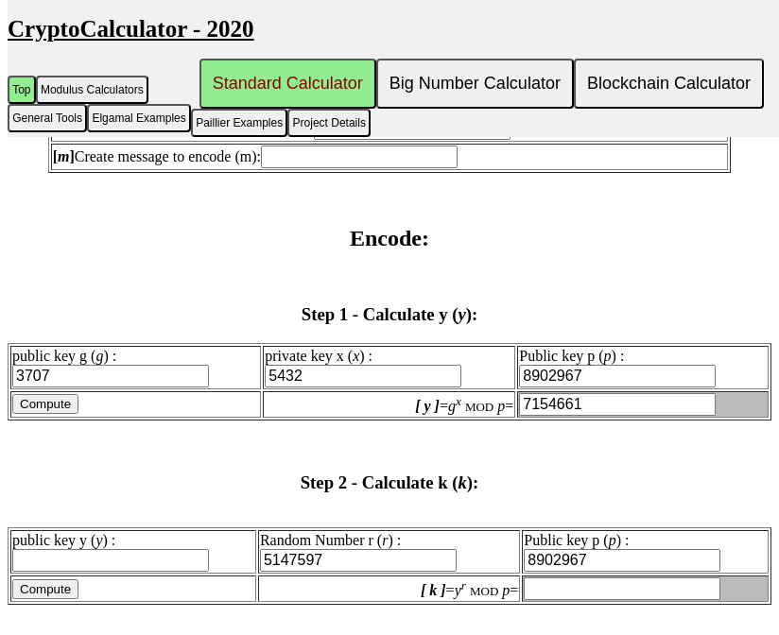
type input "3707"
click at [353, 365] on input "5432" at bounding box center [363, 376] width 197 height 23
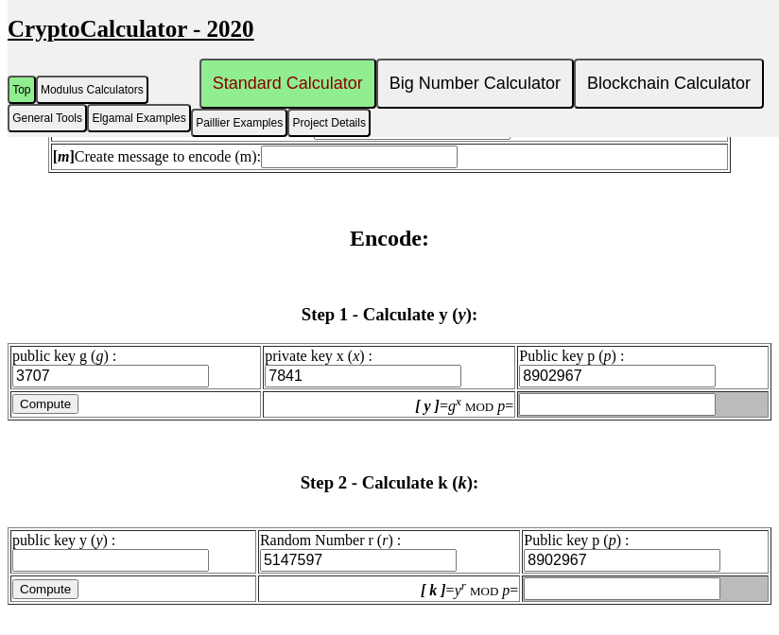
type input "7841"
click at [60, 394] on input "Compute" at bounding box center [45, 404] width 66 height 20
type input "795883"
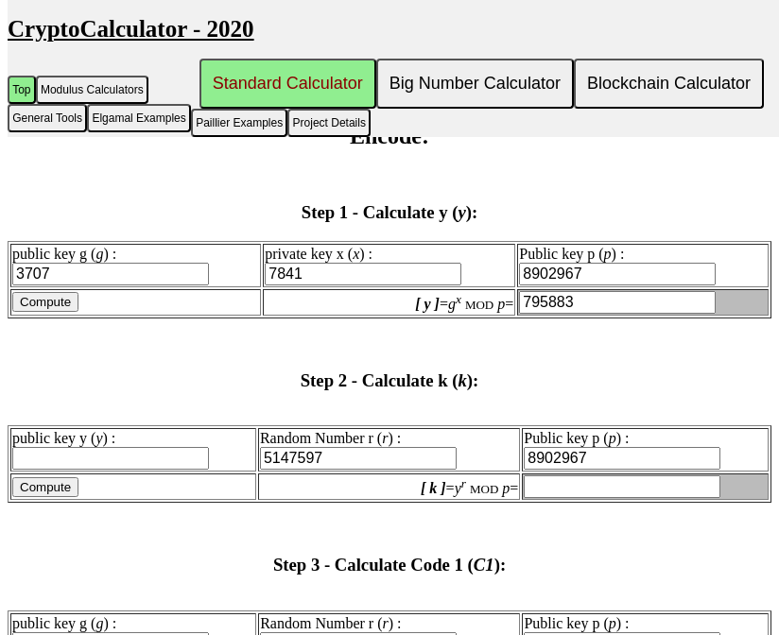
scroll to position [2066, 0]
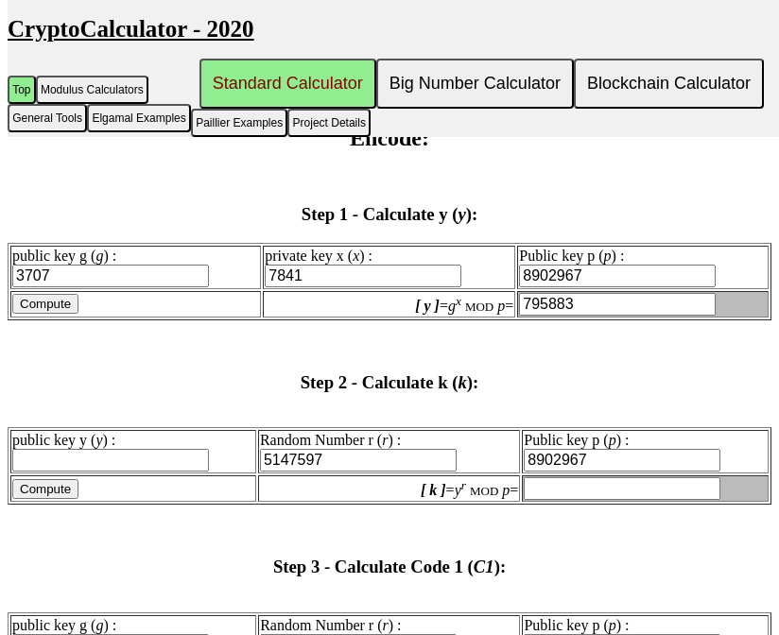
click at [538, 293] on input "795883" at bounding box center [617, 304] width 197 height 23
click at [54, 432] on label "public key y ( y ) :" at bounding box center [110, 450] width 197 height 36
click at [54, 449] on input "public key y ( y ) :" at bounding box center [110, 460] width 197 height 23
paste input "795883"
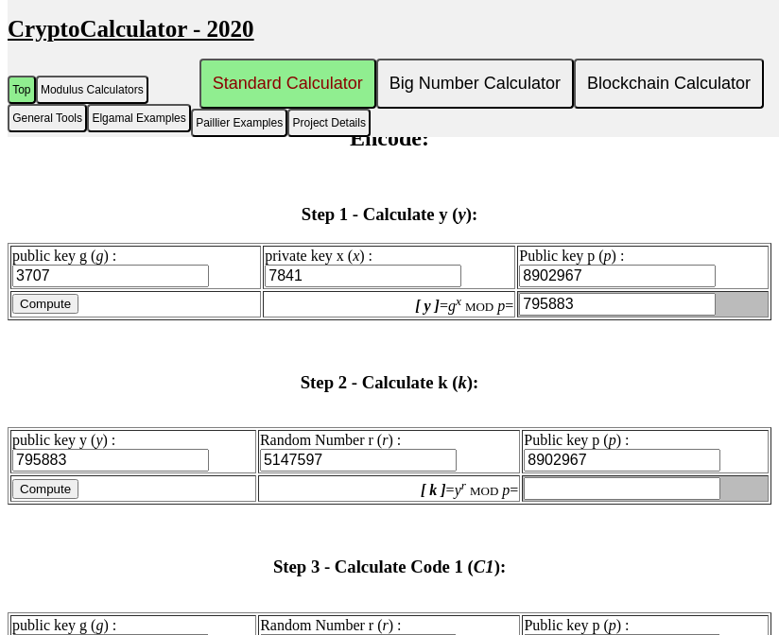
type input "795883"
click at [29, 479] on input "Compute" at bounding box center [45, 489] width 66 height 20
type input "8361306"
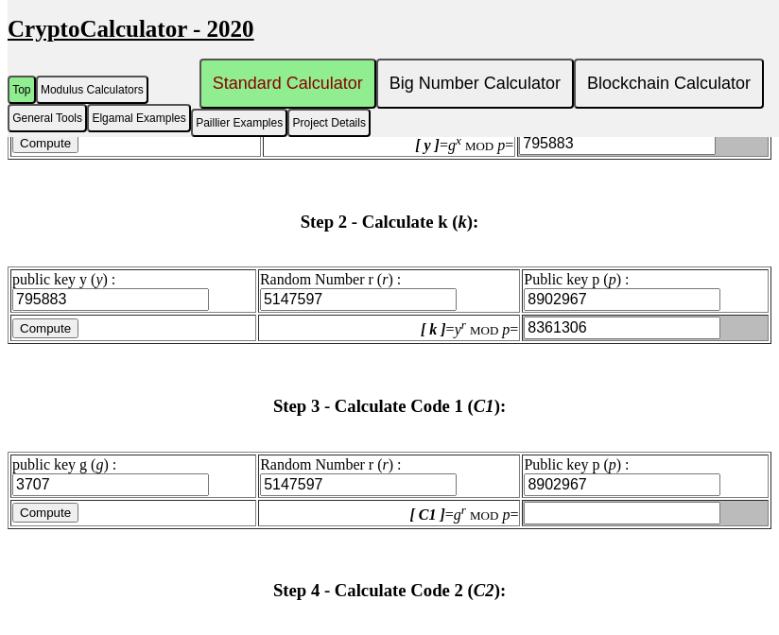
scroll to position [2231, 0]
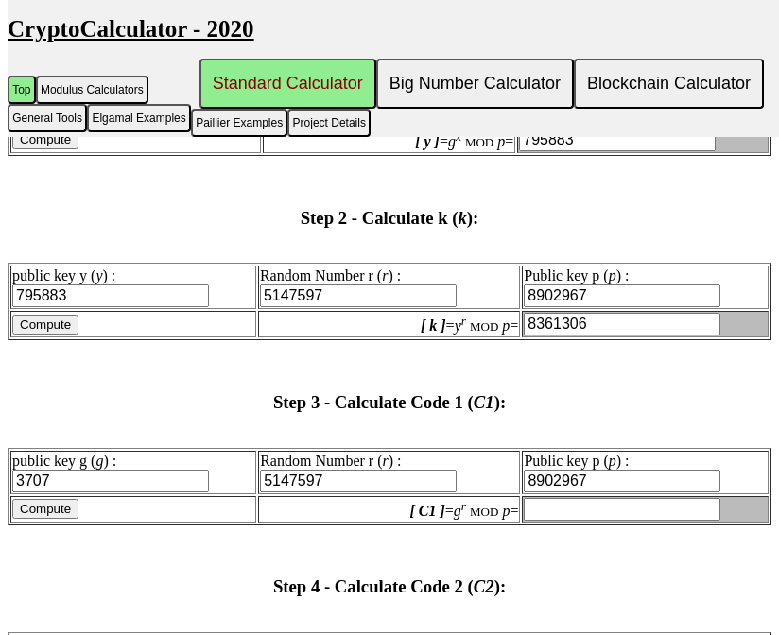
click at [65, 499] on input "Compute" at bounding box center [45, 509] width 66 height 20
type input "558968"
click at [302, 470] on input "5147597" at bounding box center [358, 481] width 197 height 23
type input "7841"
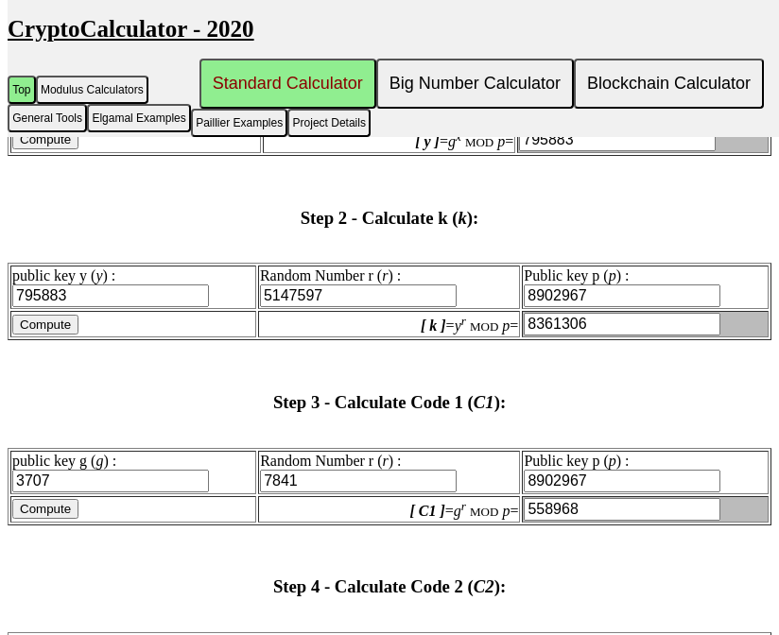
type input "7841"
click at [73, 499] on input "Compute" at bounding box center [45, 509] width 66 height 20
type input "795883"
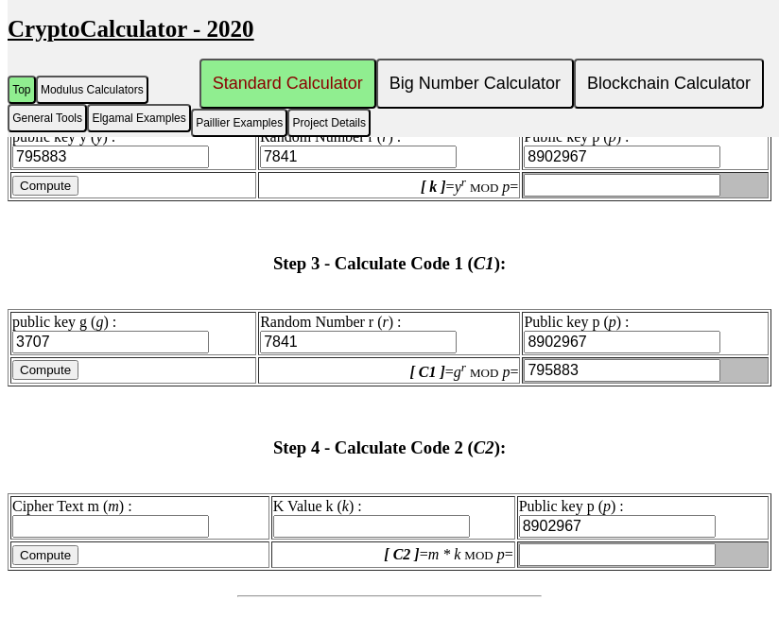
scroll to position [2373, 0]
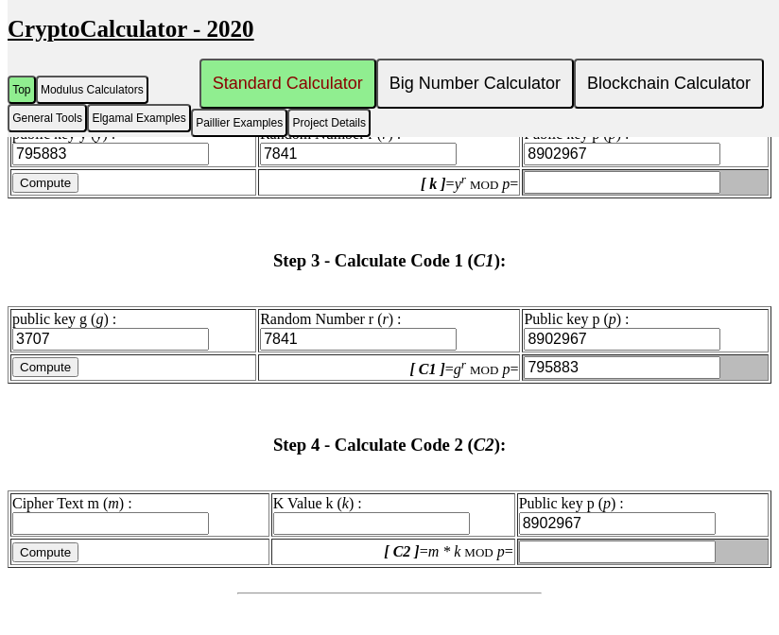
click at [153, 512] on input "Cipher Text m ( m ) :" at bounding box center [110, 523] width 197 height 23
type input "385440"
click at [323, 512] on input "K Value k ( k ) :" at bounding box center [371, 523] width 197 height 23
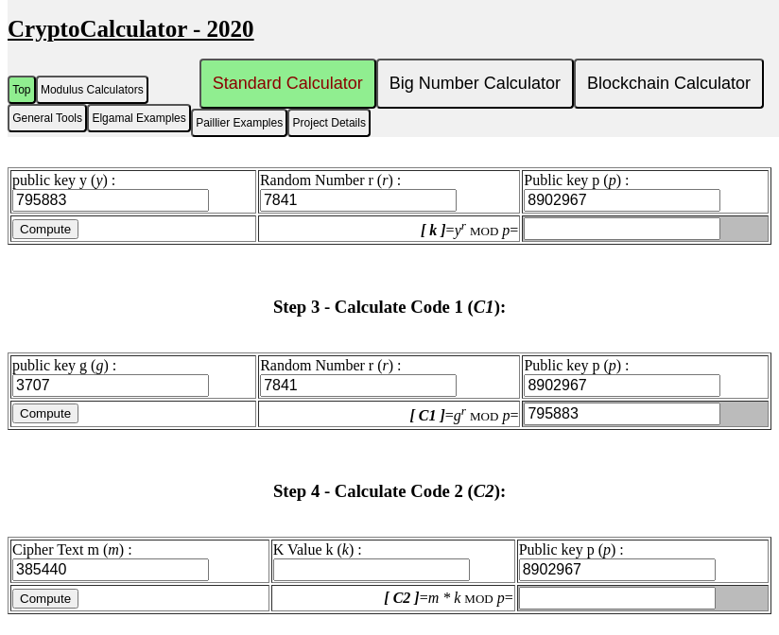
scroll to position [2317, 0]
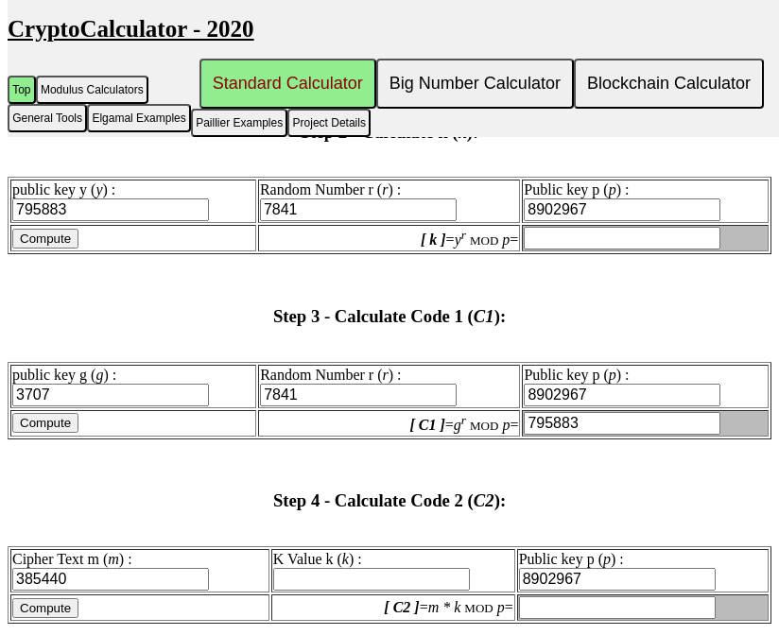
click at [57, 229] on input "Compute" at bounding box center [45, 239] width 66 height 20
type input "6057466"
click at [559, 227] on input "6057466" at bounding box center [622, 238] width 197 height 23
click at [354, 568] on input "K Value k ( k ) :" at bounding box center [371, 579] width 197 height 23
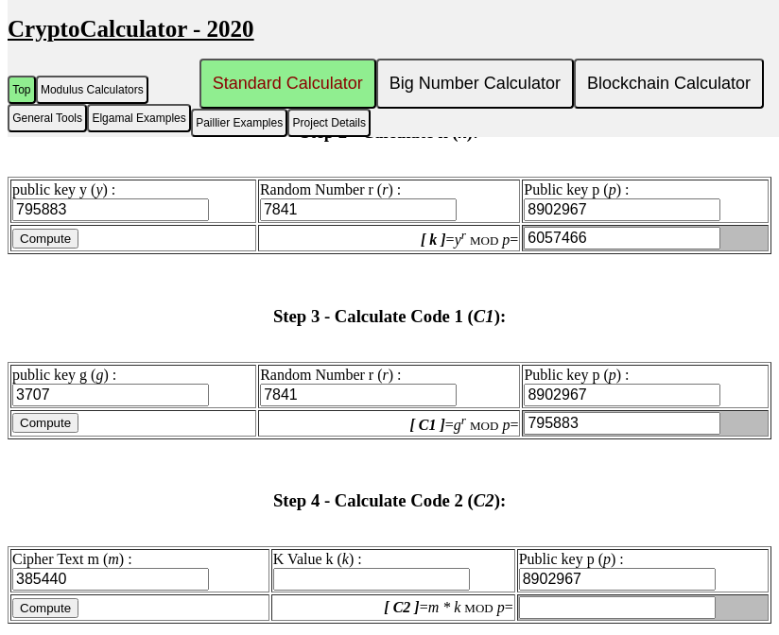
paste input "6057466"
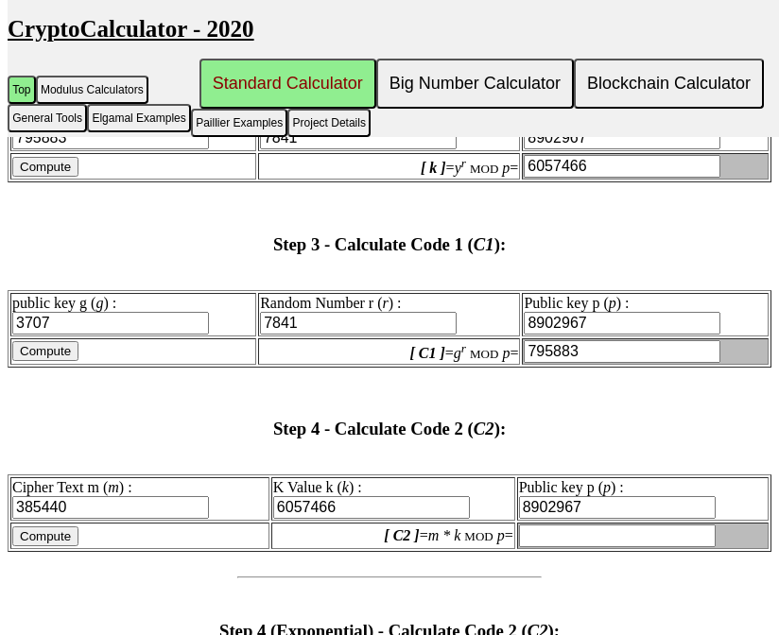
scroll to position [2416, 0]
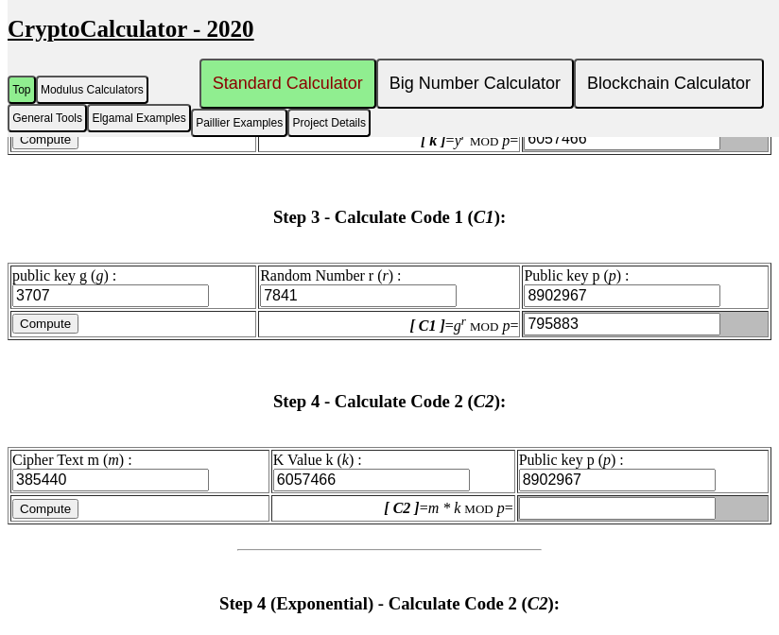
type input "6057466"
click at [55, 499] on input "Compute" at bounding box center [45, 509] width 66 height 20
type input "4405224"
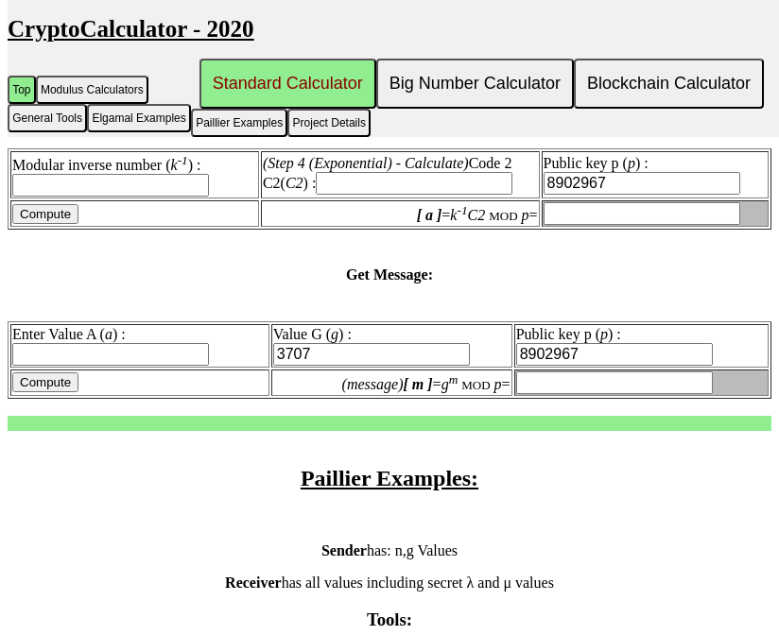
scroll to position [3843, 0]
